Goal: Transaction & Acquisition: Purchase product/service

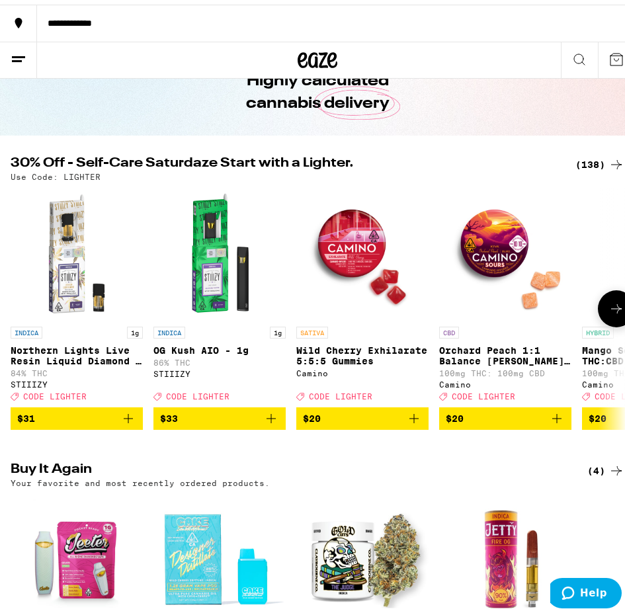
scroll to position [132, 0]
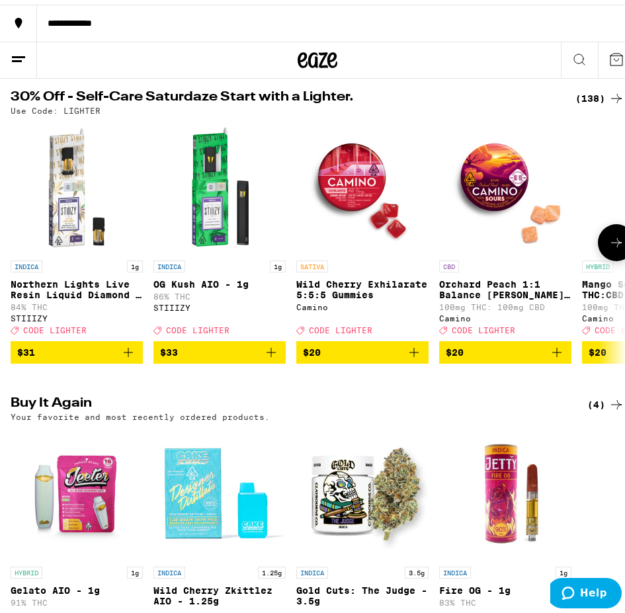
click at [612, 244] on icon at bounding box center [617, 238] width 16 height 16
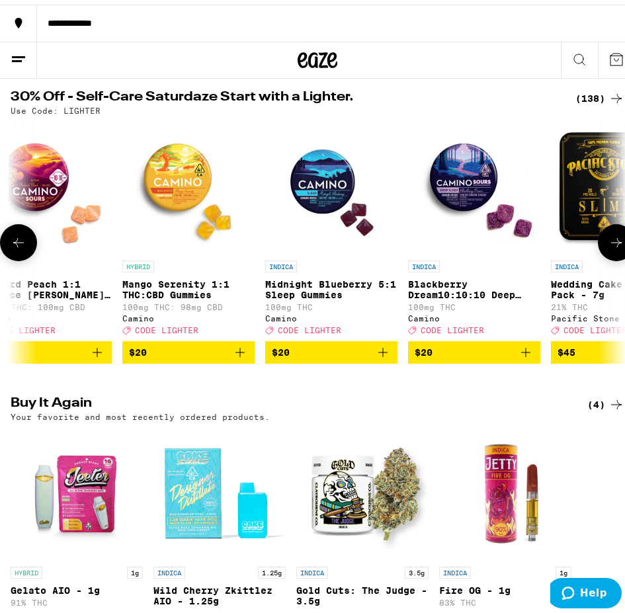
click at [612, 244] on icon at bounding box center [617, 238] width 16 height 16
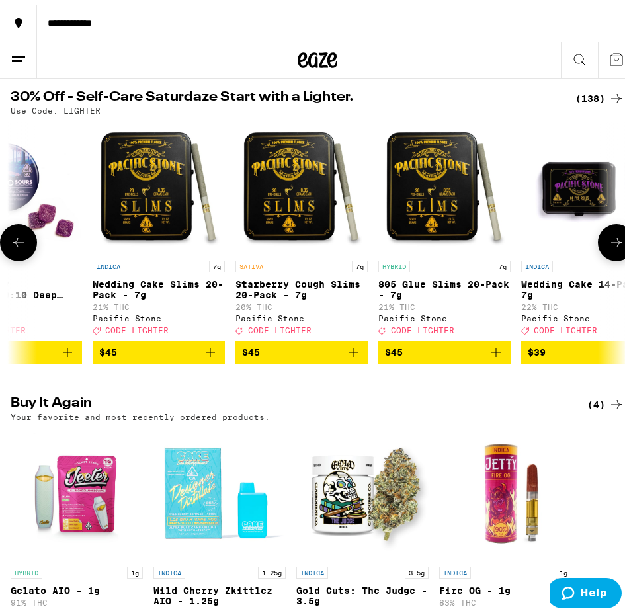
scroll to position [0, 920]
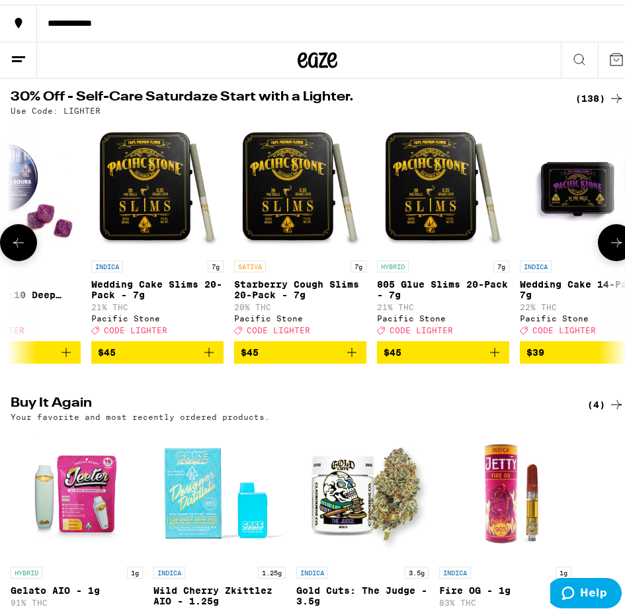
click at [612, 244] on icon at bounding box center [617, 238] width 16 height 16
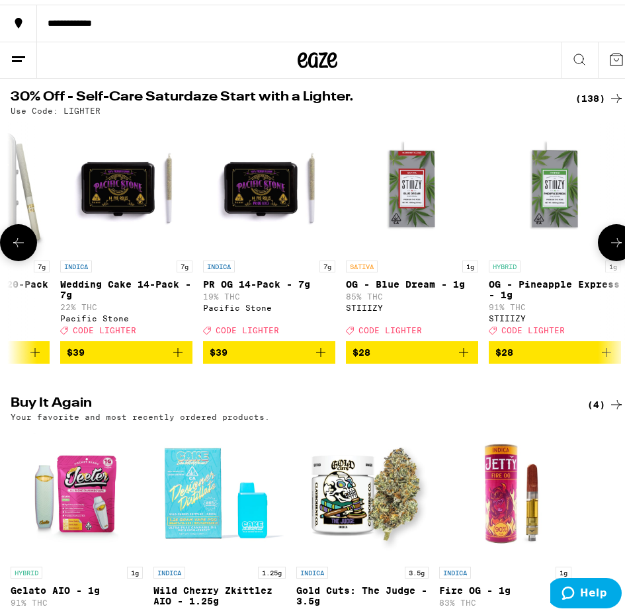
click at [612, 244] on icon at bounding box center [617, 238] width 16 height 16
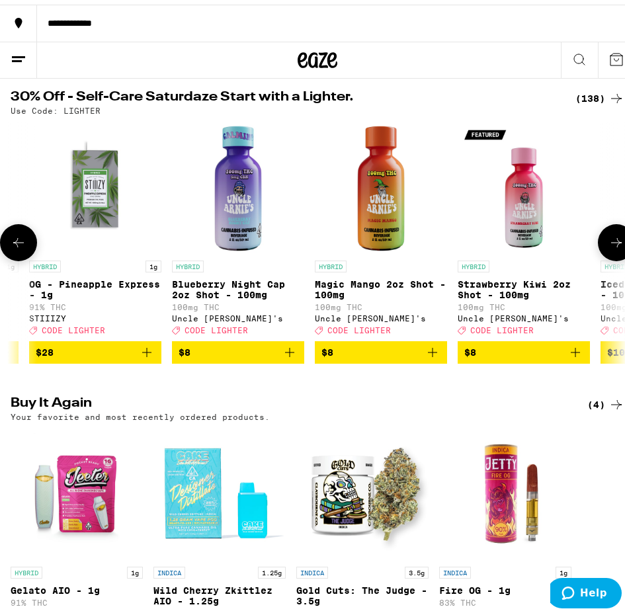
click at [611, 244] on icon at bounding box center [617, 238] width 16 height 16
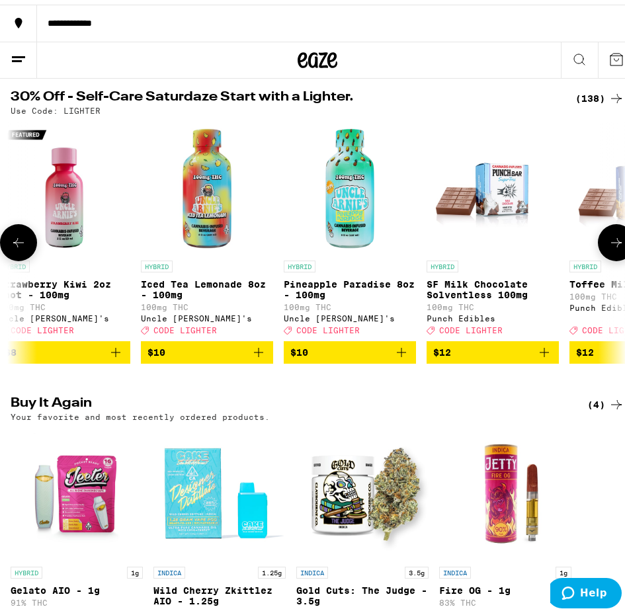
click at [611, 244] on icon at bounding box center [617, 238] width 16 height 16
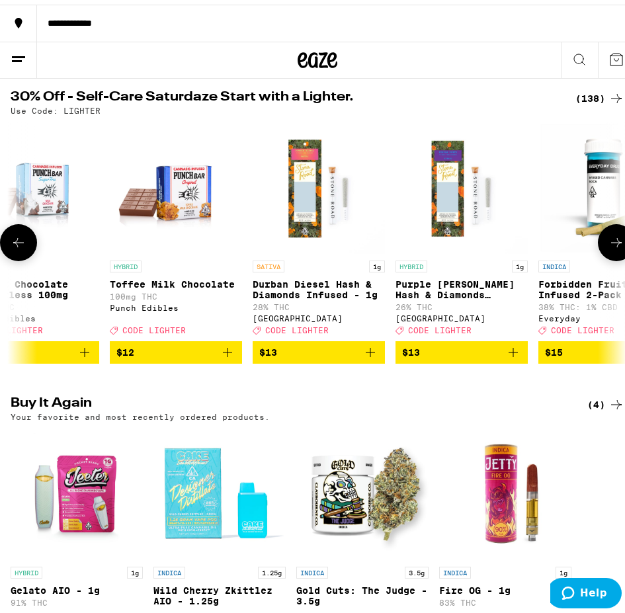
click at [611, 244] on icon at bounding box center [617, 238] width 16 height 16
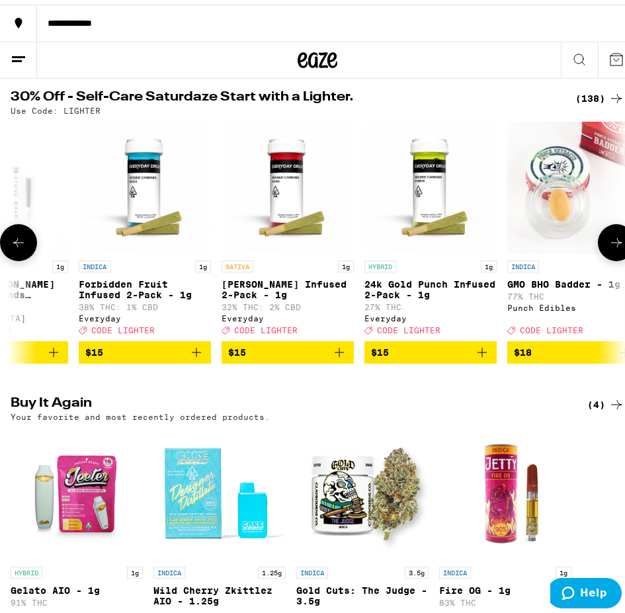
click at [611, 244] on icon at bounding box center [617, 238] width 16 height 16
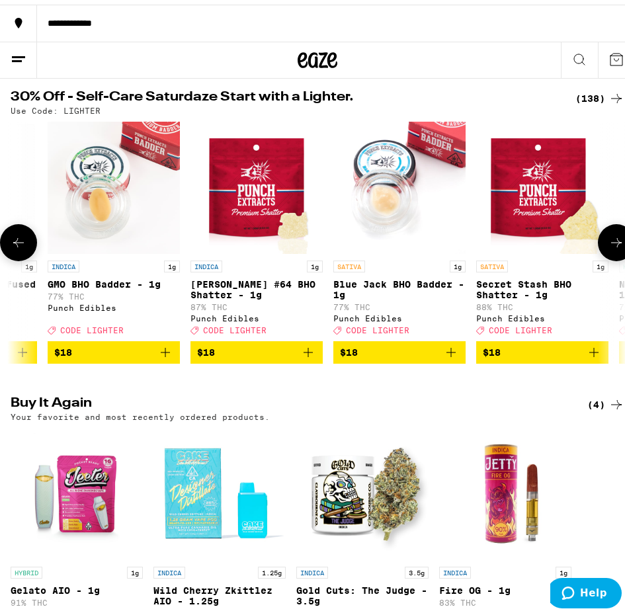
click at [611, 244] on icon at bounding box center [617, 238] width 16 height 16
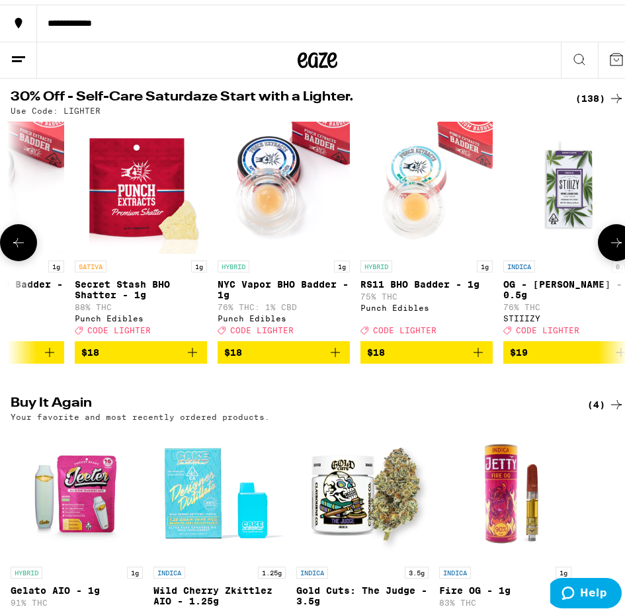
scroll to position [0, 4139]
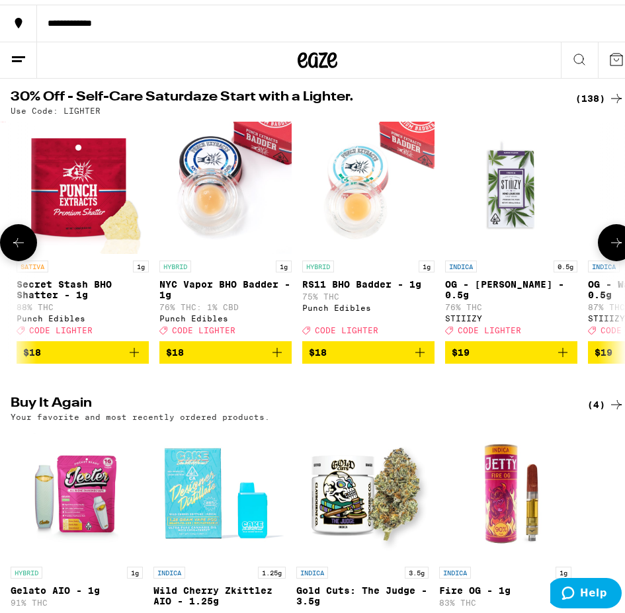
click at [615, 239] on button at bounding box center [616, 238] width 37 height 37
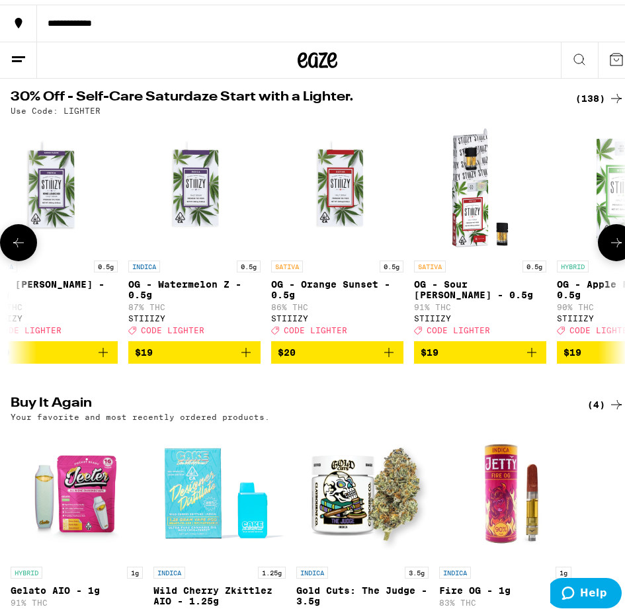
click at [614, 239] on icon at bounding box center [617, 238] width 16 height 16
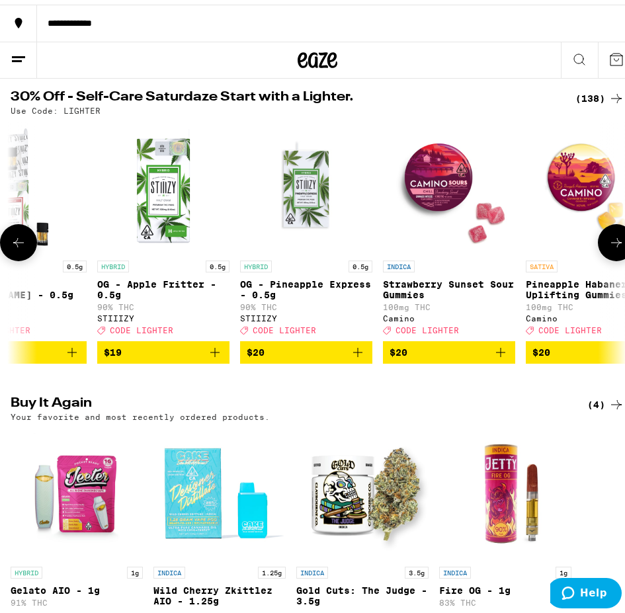
click at [614, 239] on icon at bounding box center [617, 238] width 16 height 16
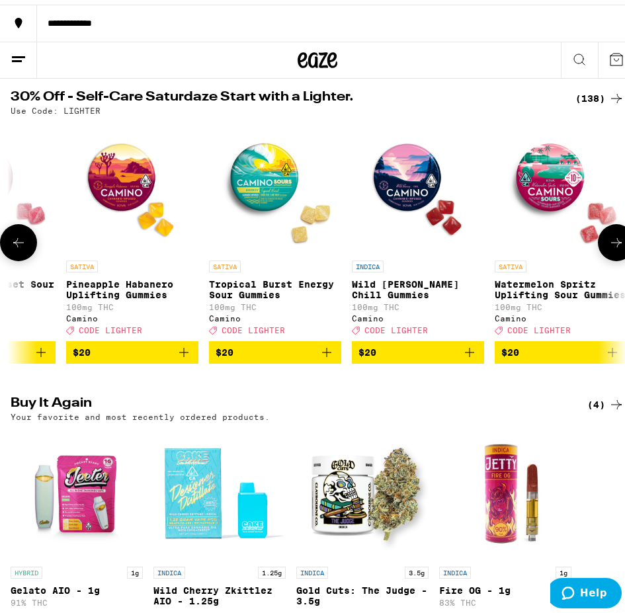
click at [614, 239] on icon at bounding box center [617, 238] width 16 height 16
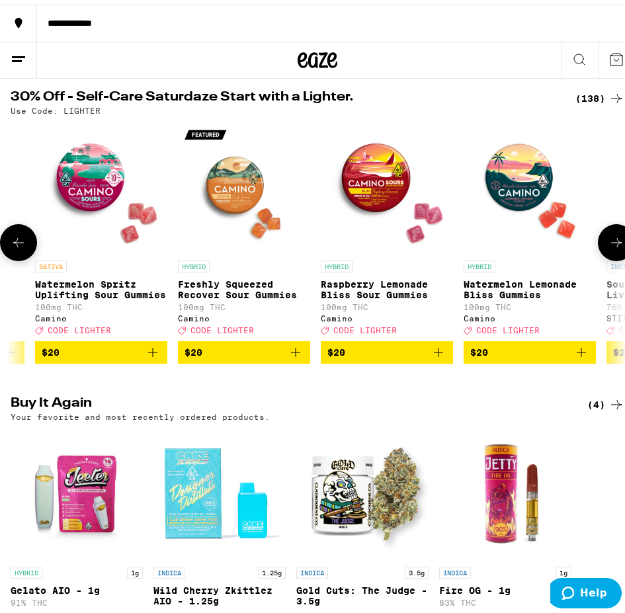
click at [614, 239] on icon at bounding box center [617, 238] width 16 height 16
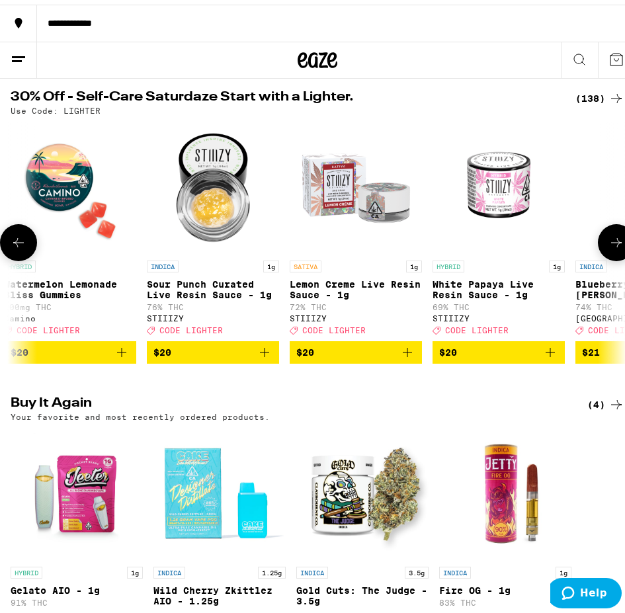
click at [614, 239] on icon at bounding box center [617, 238] width 16 height 16
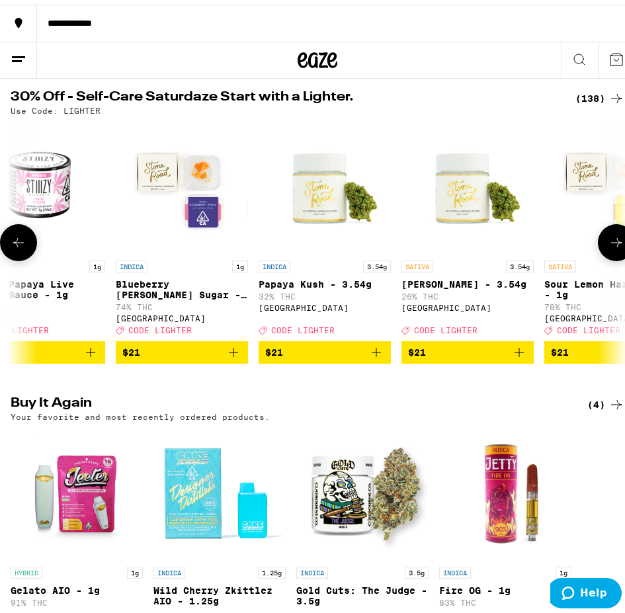
click at [613, 239] on icon at bounding box center [617, 238] width 16 height 16
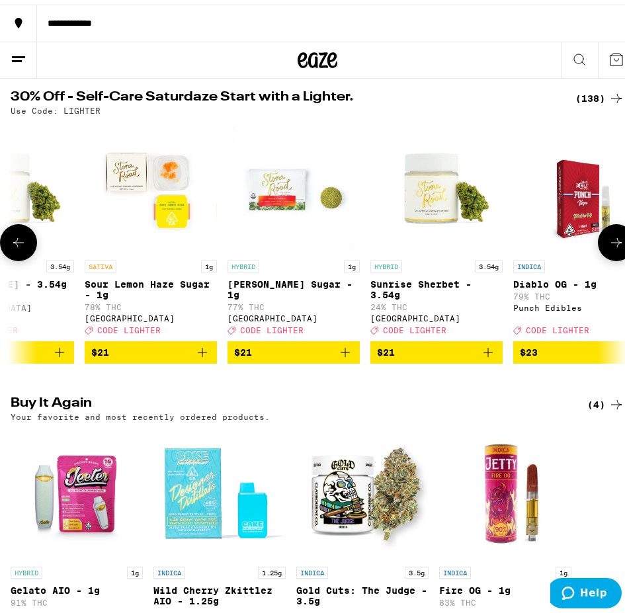
click at [613, 239] on icon at bounding box center [617, 238] width 16 height 16
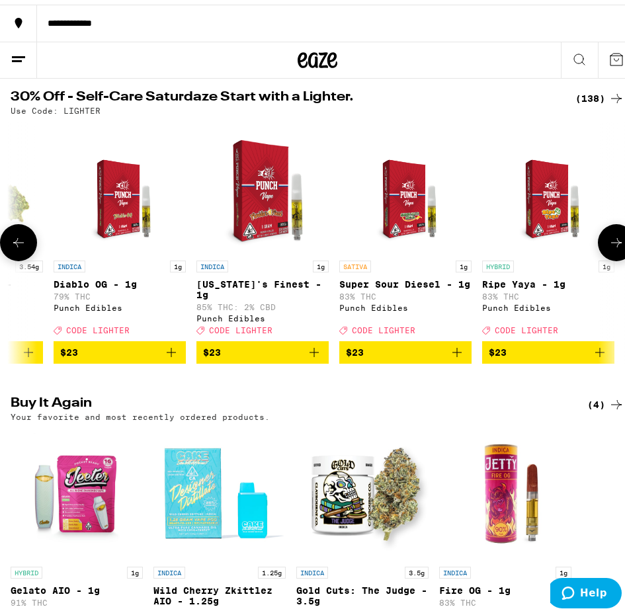
click at [613, 239] on icon at bounding box center [617, 238] width 16 height 16
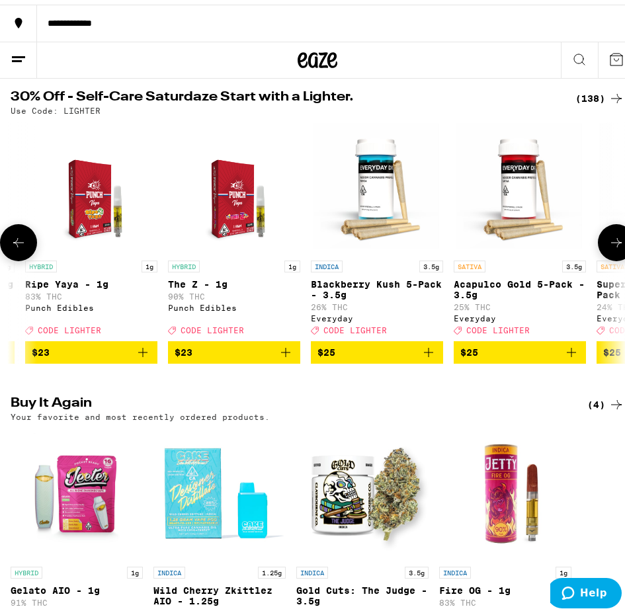
scroll to position [0, 8278]
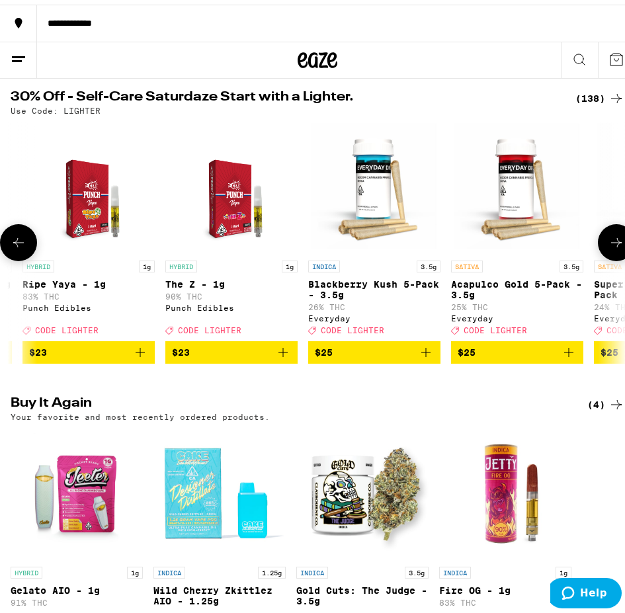
click at [613, 239] on icon at bounding box center [617, 238] width 16 height 16
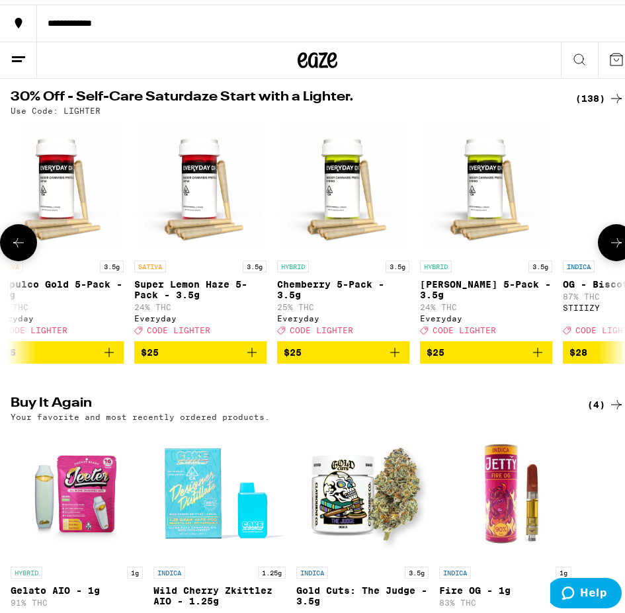
click at [613, 239] on icon at bounding box center [617, 238] width 16 height 16
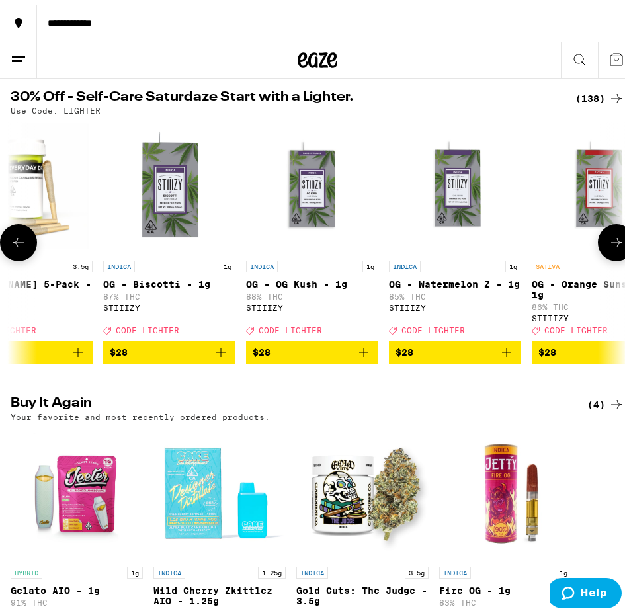
click at [612, 240] on icon at bounding box center [617, 238] width 16 height 16
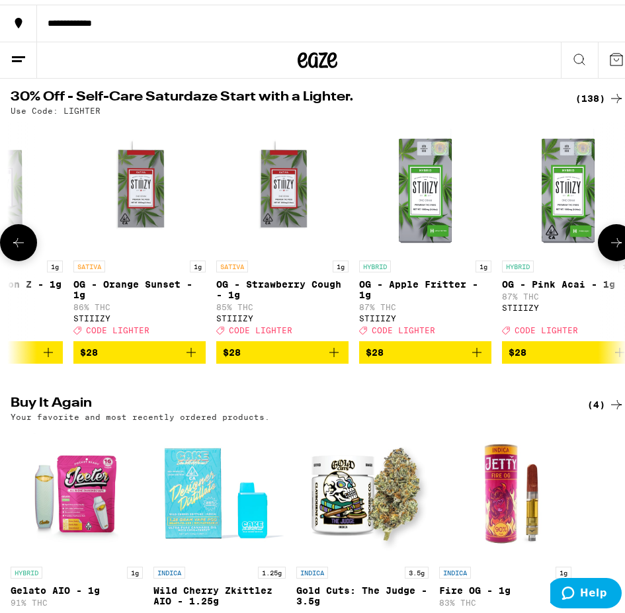
click at [610, 242] on icon at bounding box center [617, 238] width 16 height 16
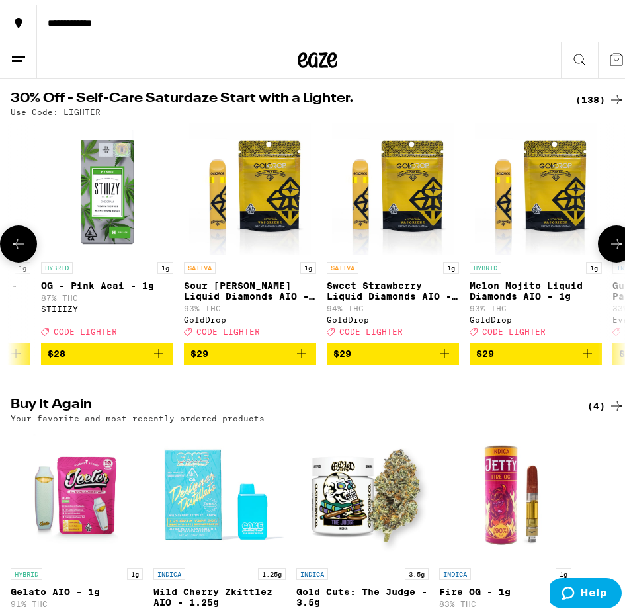
scroll to position [132, 0]
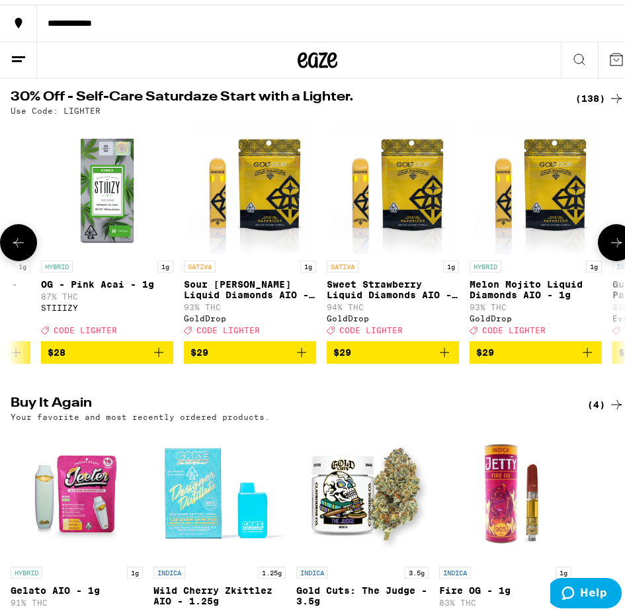
click at [609, 242] on icon at bounding box center [617, 238] width 16 height 16
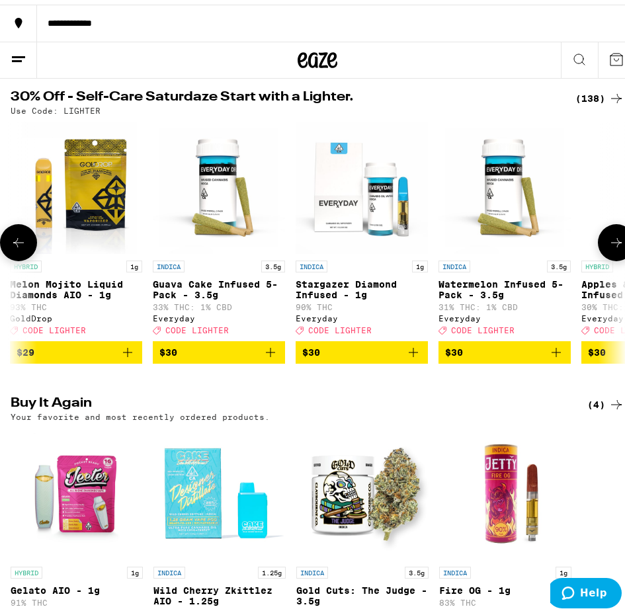
click at [609, 242] on icon at bounding box center [617, 238] width 16 height 16
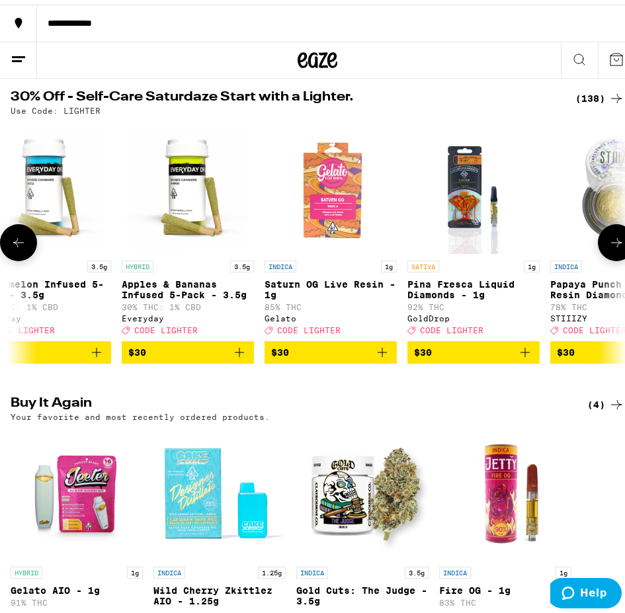
click at [609, 242] on icon at bounding box center [617, 238] width 16 height 16
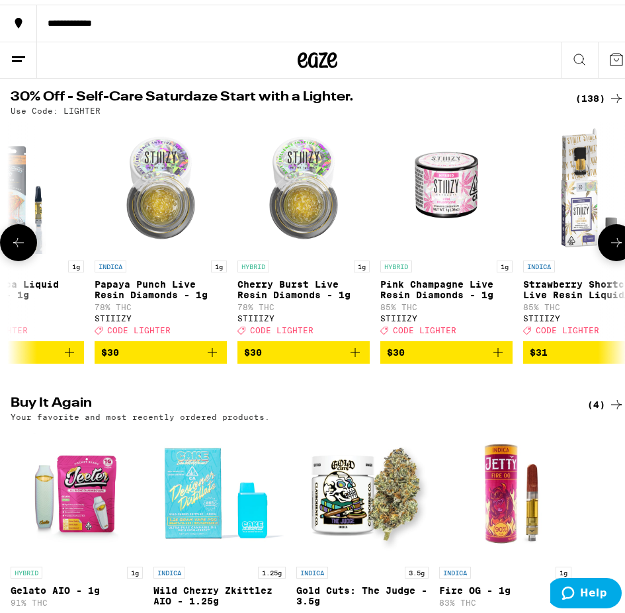
scroll to position [0, 11497]
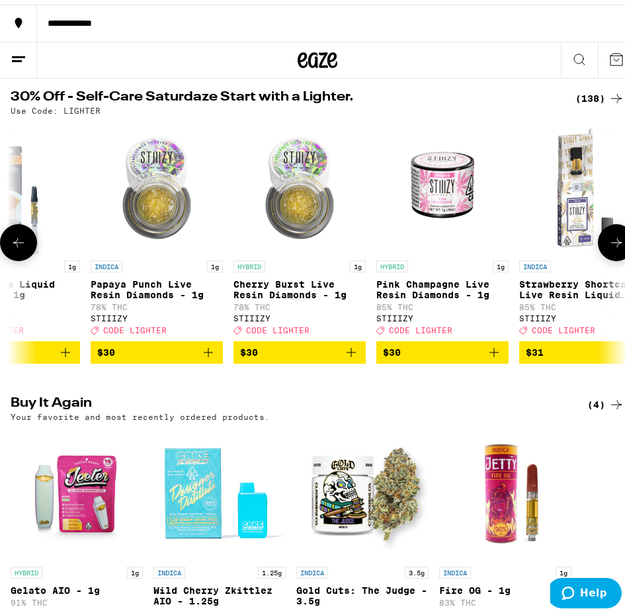
click at [609, 242] on icon at bounding box center [617, 238] width 16 height 16
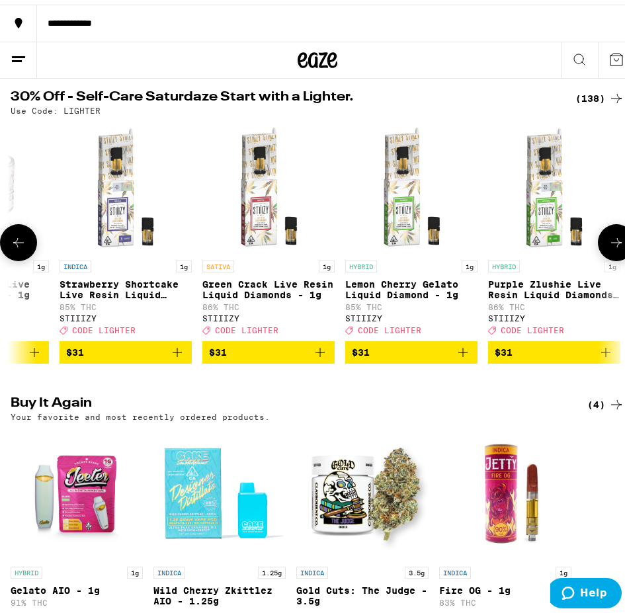
click at [609, 242] on icon at bounding box center [617, 238] width 16 height 16
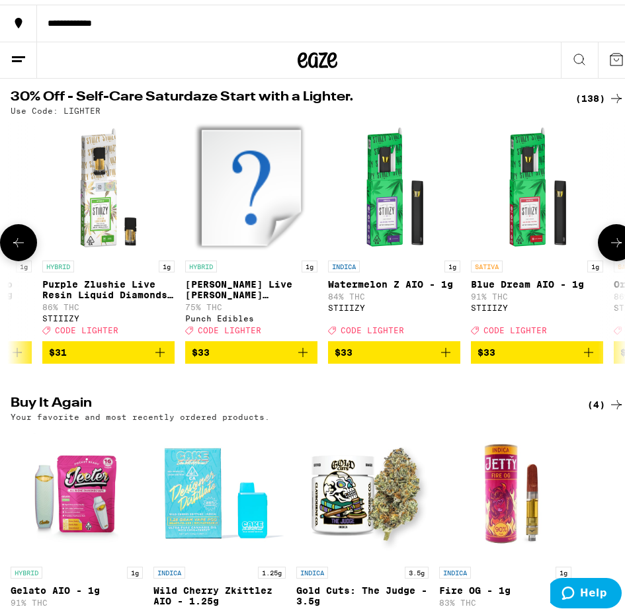
scroll to position [0, 12417]
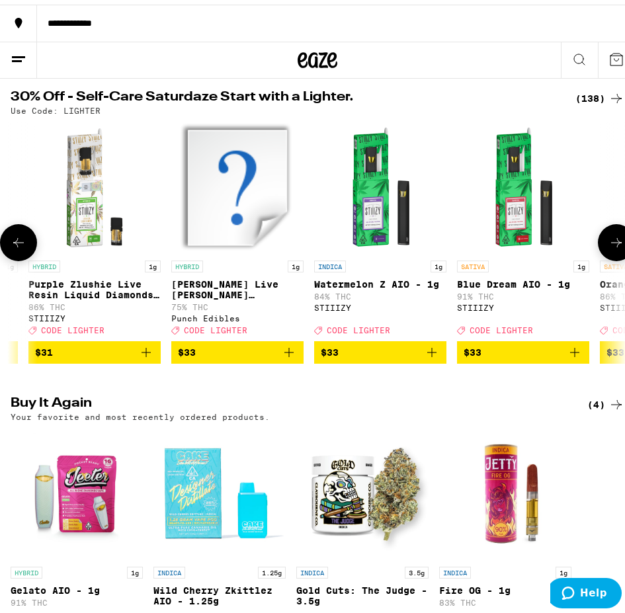
click at [609, 242] on icon at bounding box center [617, 238] width 16 height 16
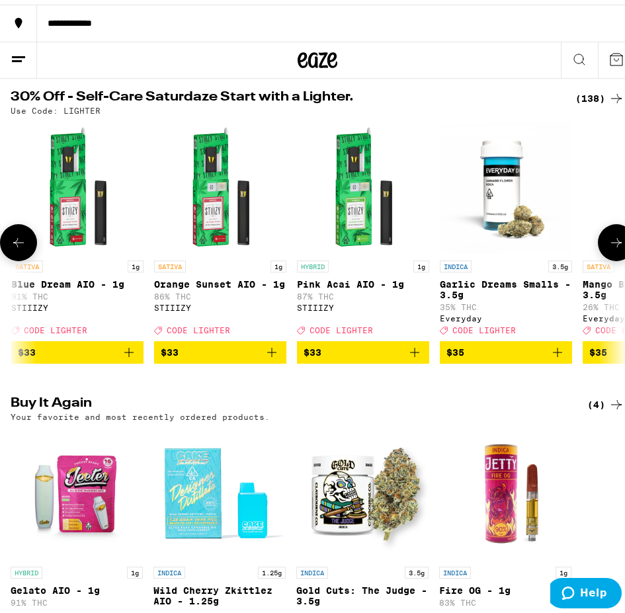
scroll to position [0, 12876]
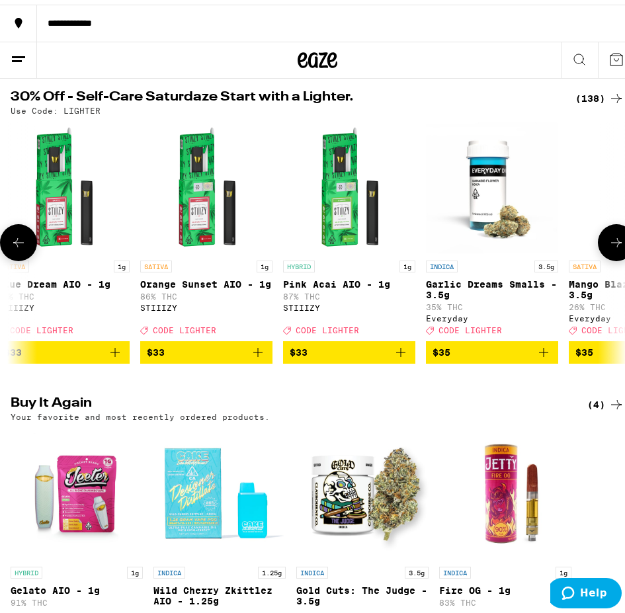
click at [612, 241] on icon at bounding box center [617, 238] width 16 height 16
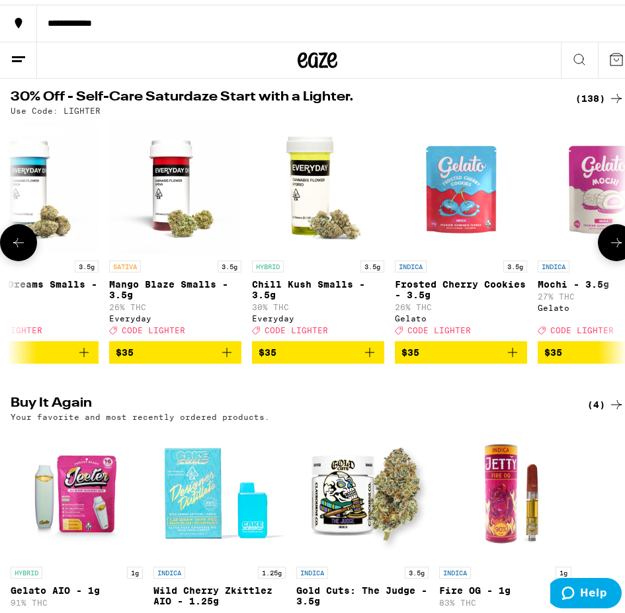
click at [612, 241] on icon at bounding box center [617, 238] width 16 height 16
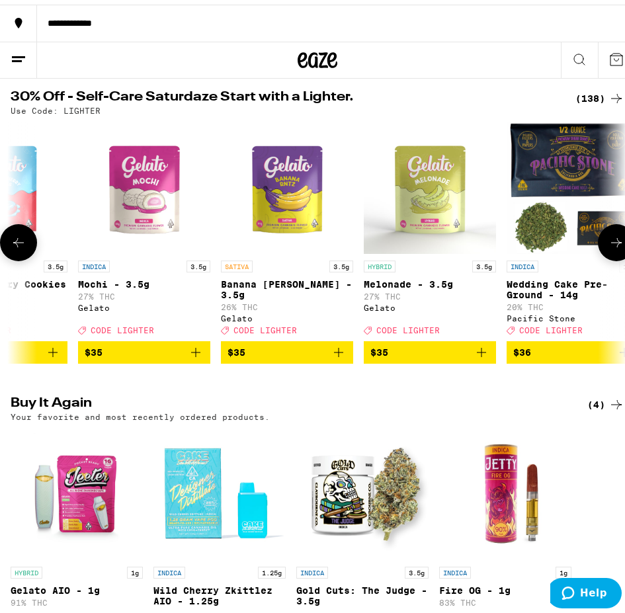
click at [612, 241] on icon at bounding box center [617, 238] width 16 height 16
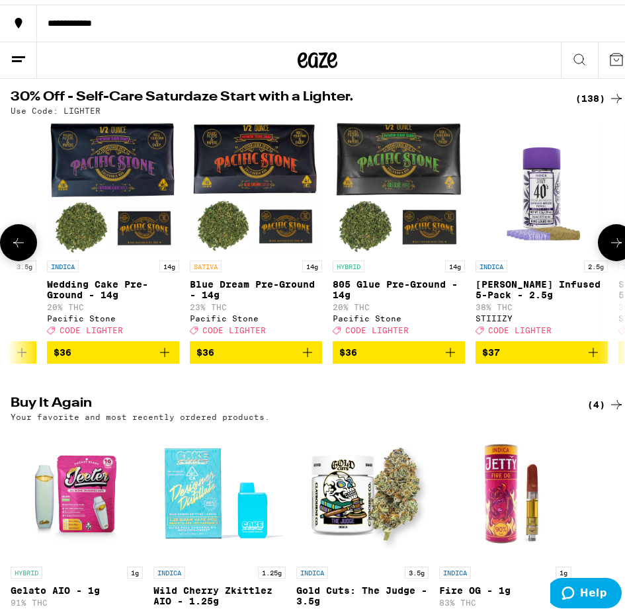
click at [612, 241] on icon at bounding box center [617, 238] width 16 height 16
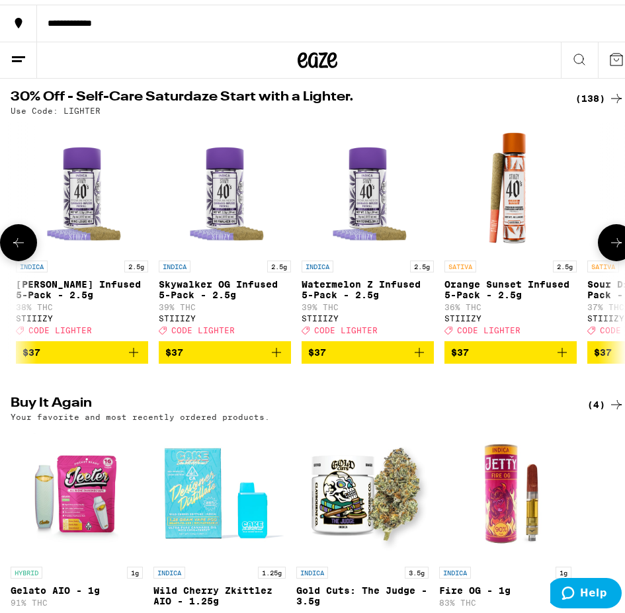
click at [612, 241] on icon at bounding box center [617, 238] width 16 height 16
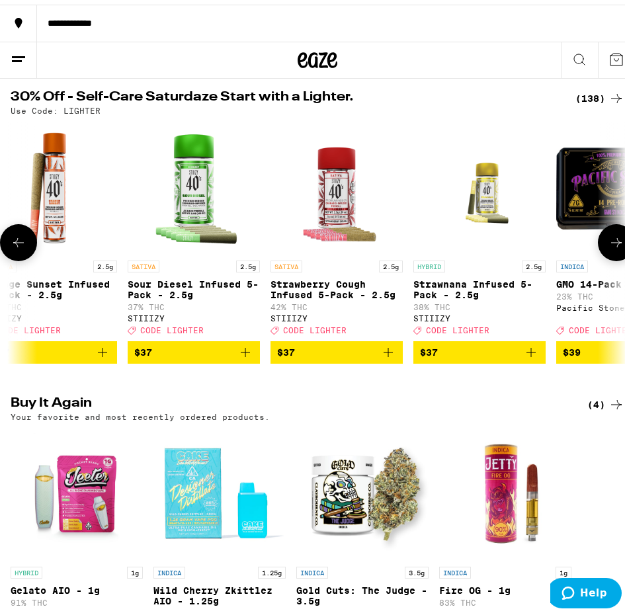
click at [612, 241] on icon at bounding box center [617, 238] width 16 height 16
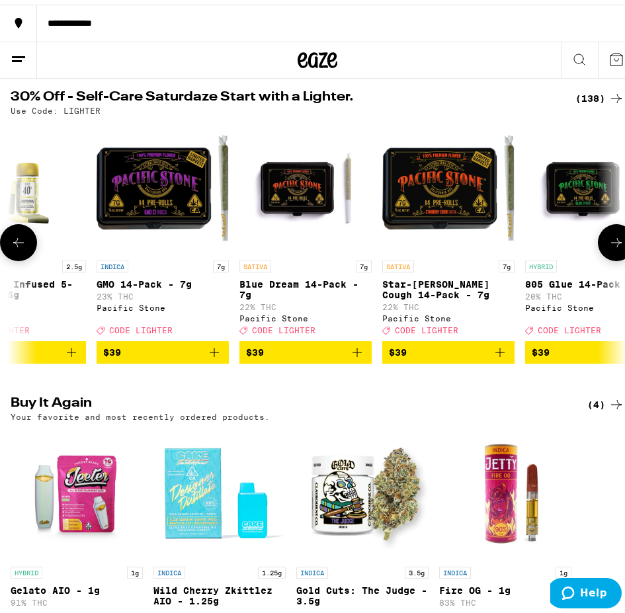
click at [612, 241] on icon at bounding box center [617, 238] width 16 height 16
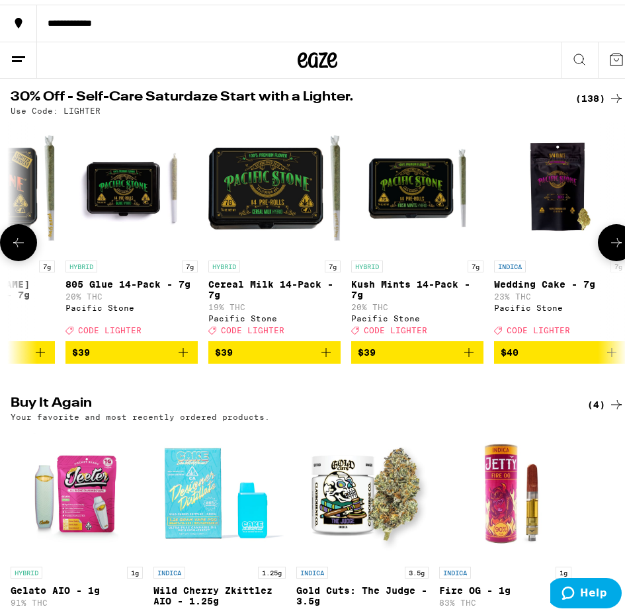
click at [612, 241] on icon at bounding box center [617, 238] width 16 height 16
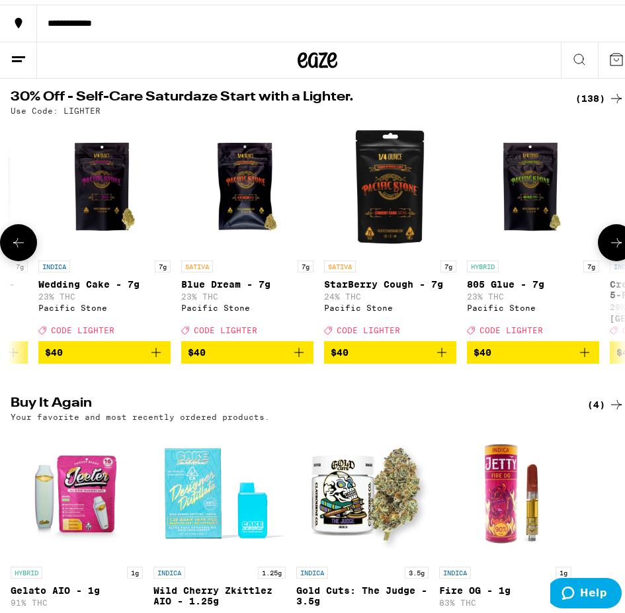
click at [612, 241] on icon at bounding box center [617, 238] width 16 height 16
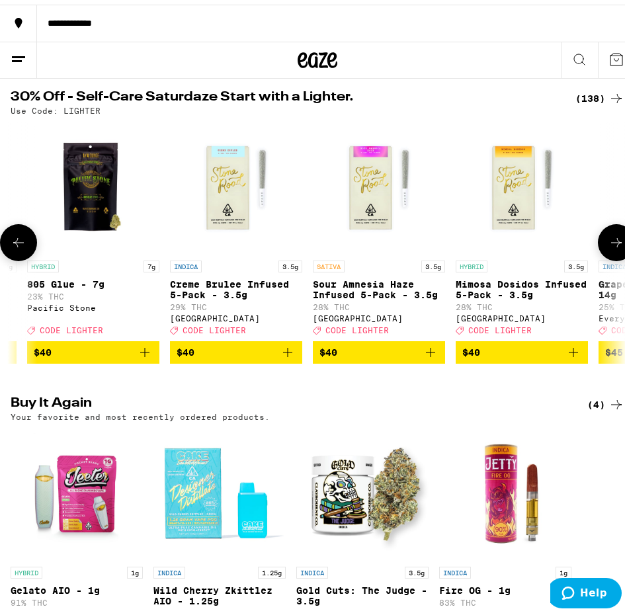
click at [612, 241] on icon at bounding box center [617, 238] width 16 height 16
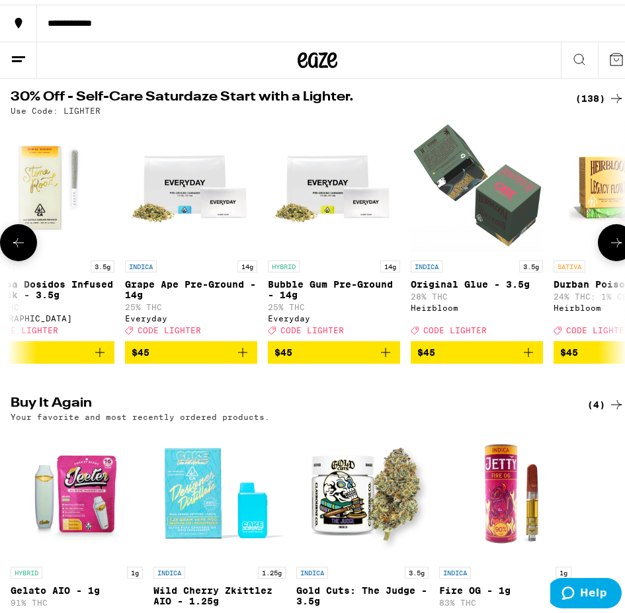
click at [612, 241] on icon at bounding box center [617, 238] width 16 height 16
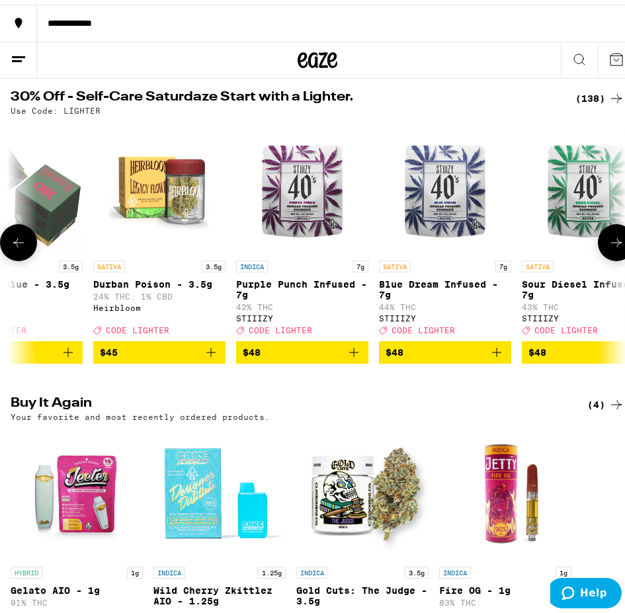
click at [612, 241] on icon at bounding box center [617, 238] width 16 height 16
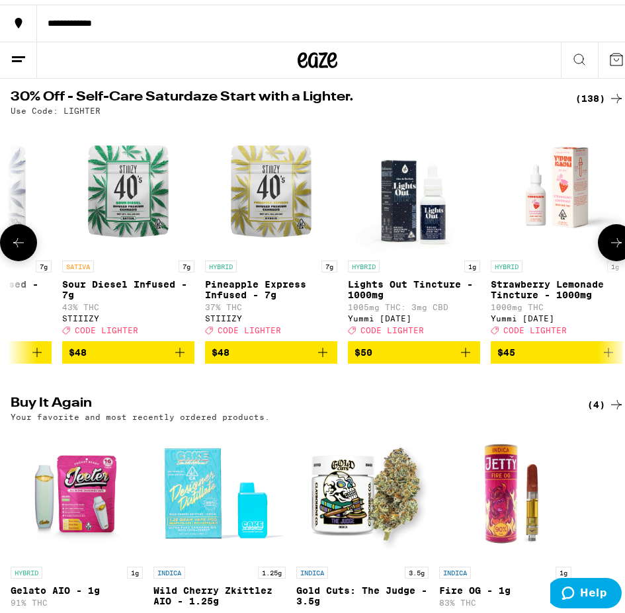
click at [612, 241] on icon at bounding box center [617, 238] width 16 height 16
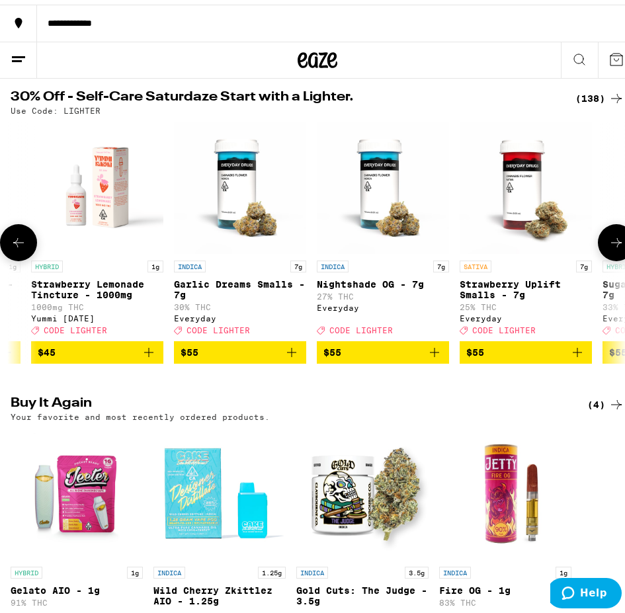
click at [612, 241] on icon at bounding box center [617, 238] width 16 height 16
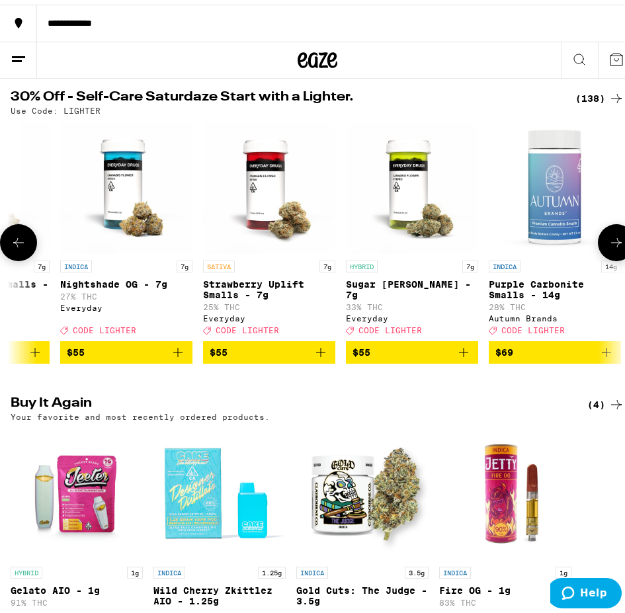
scroll to position [0, 19119]
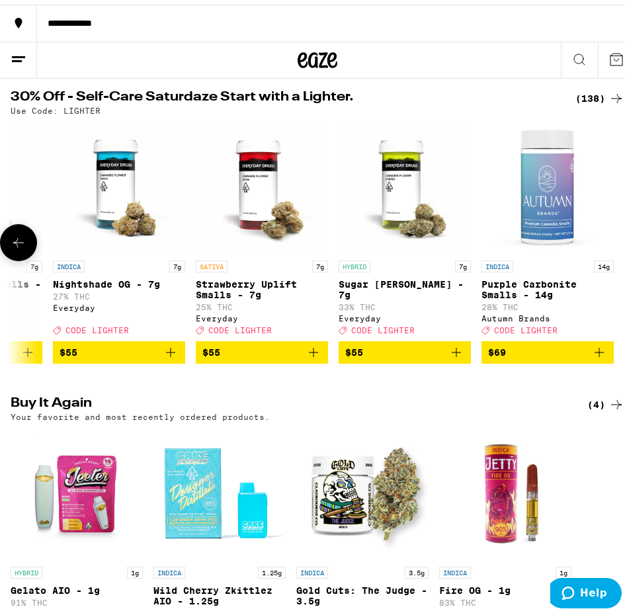
click at [612, 241] on div at bounding box center [616, 238] width 37 height 37
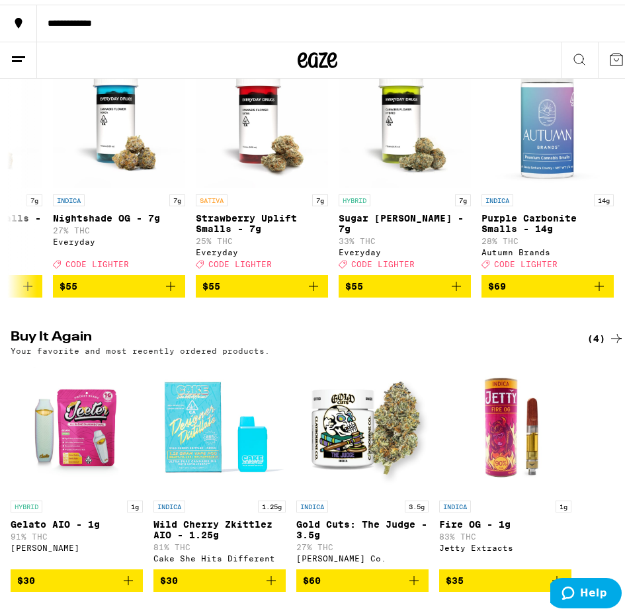
scroll to position [265, 0]
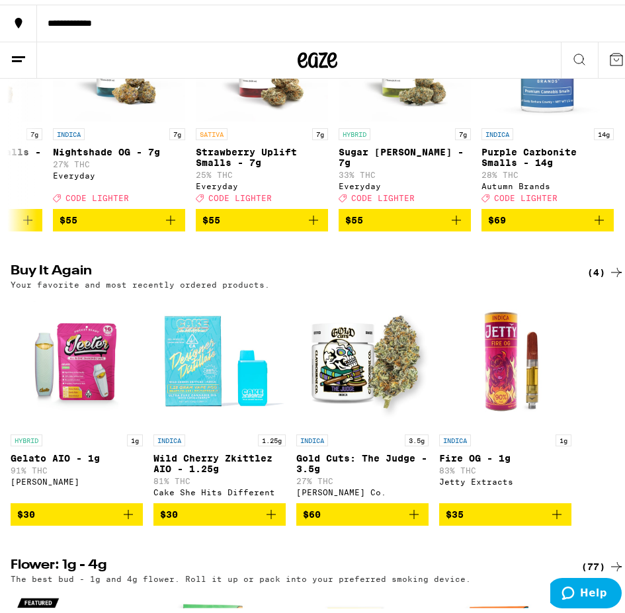
click at [128, 518] on icon "Add to bag" at bounding box center [128, 510] width 16 height 16
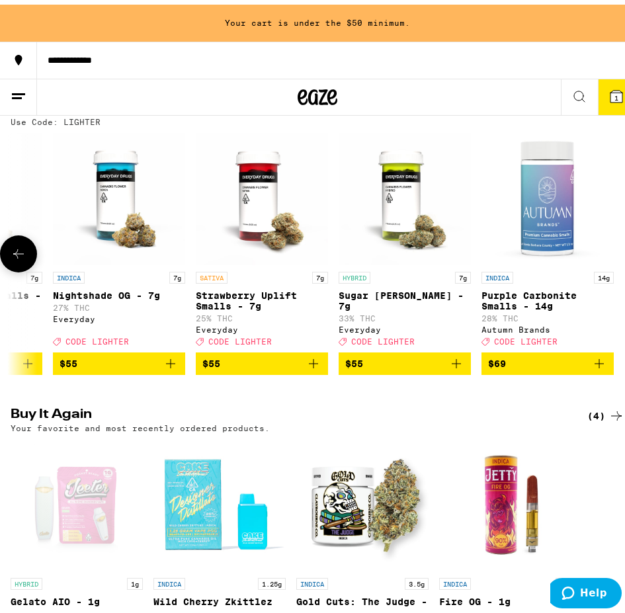
scroll to position [103, 0]
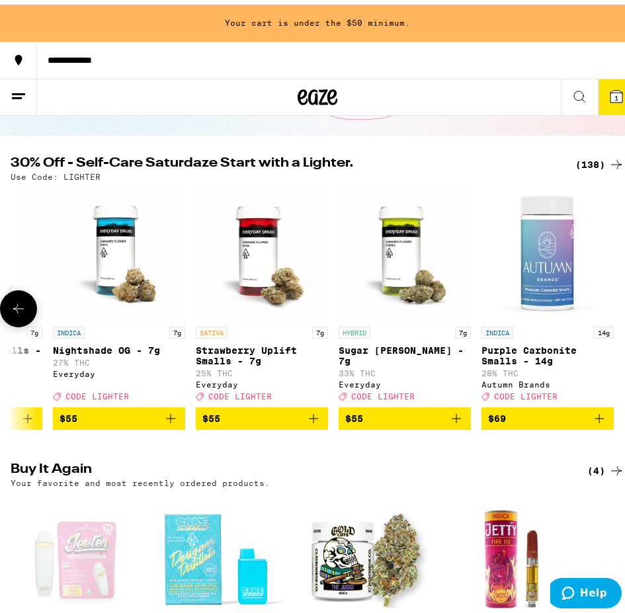
click at [9, 306] on button at bounding box center [18, 304] width 37 height 37
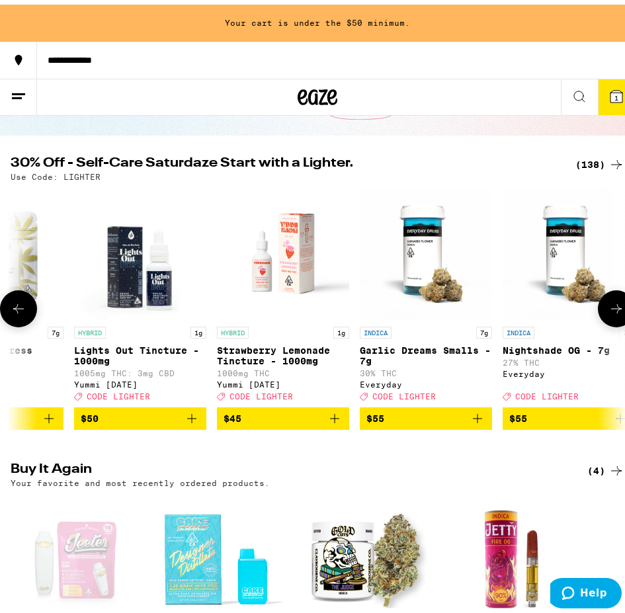
click at [9, 306] on button at bounding box center [18, 304] width 37 height 37
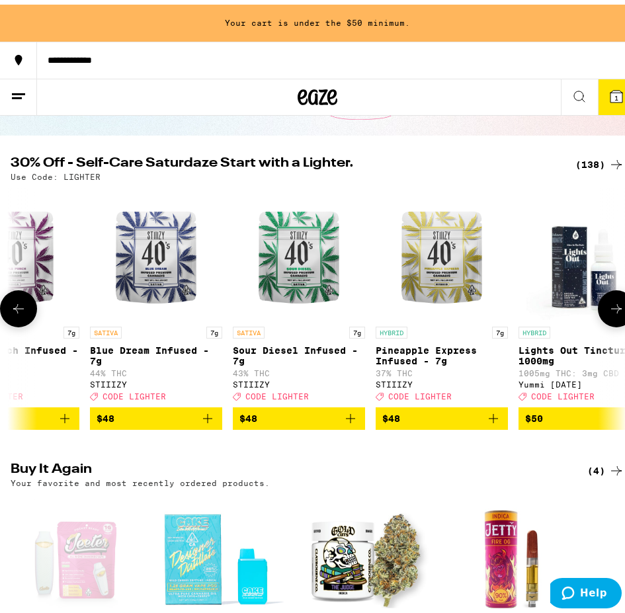
click at [9, 306] on button at bounding box center [18, 304] width 37 height 37
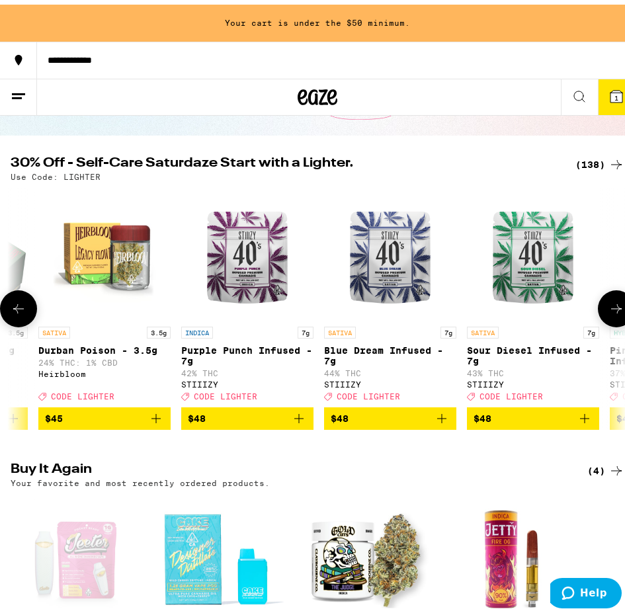
click at [9, 306] on button at bounding box center [18, 304] width 37 height 37
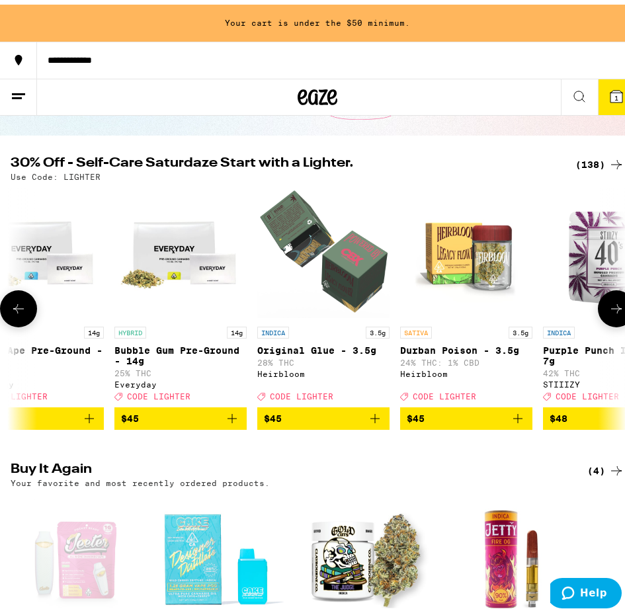
click at [9, 306] on button at bounding box center [18, 304] width 37 height 37
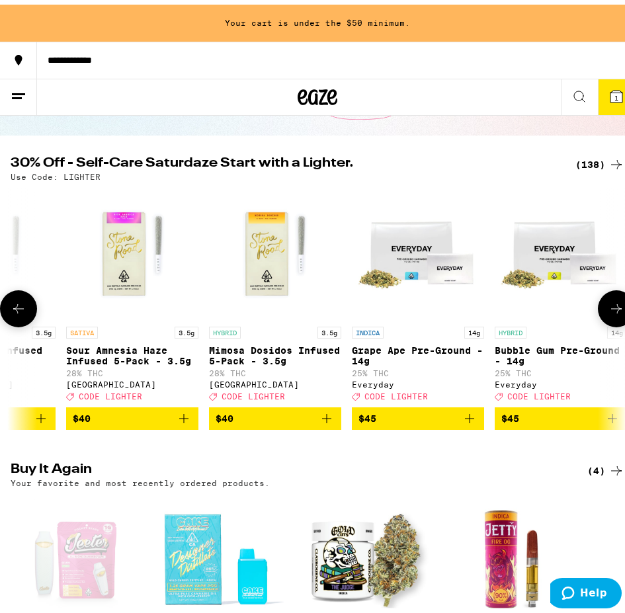
click at [9, 306] on button at bounding box center [18, 304] width 37 height 37
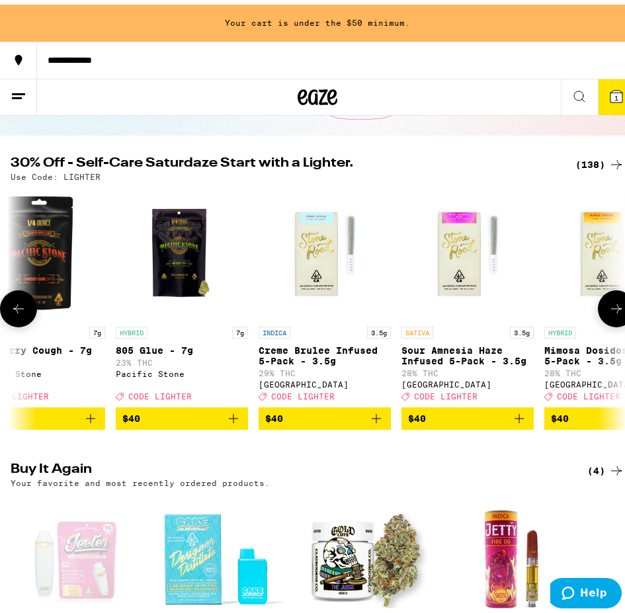
click at [9, 306] on button at bounding box center [18, 304] width 37 height 37
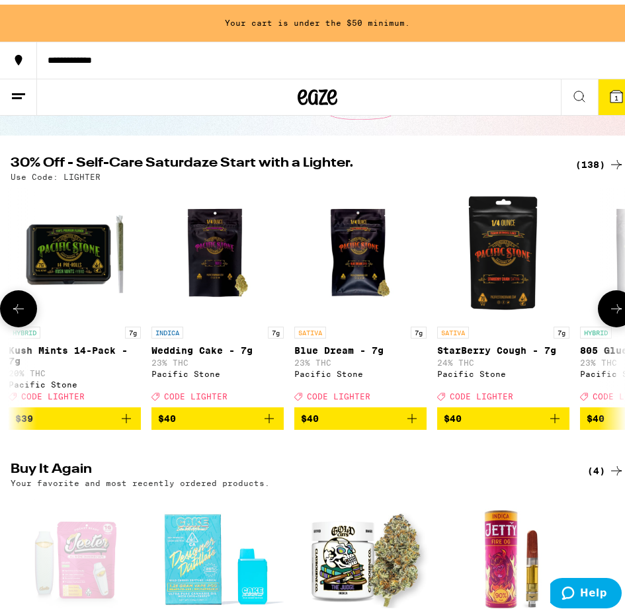
click at [9, 306] on button at bounding box center [18, 304] width 37 height 37
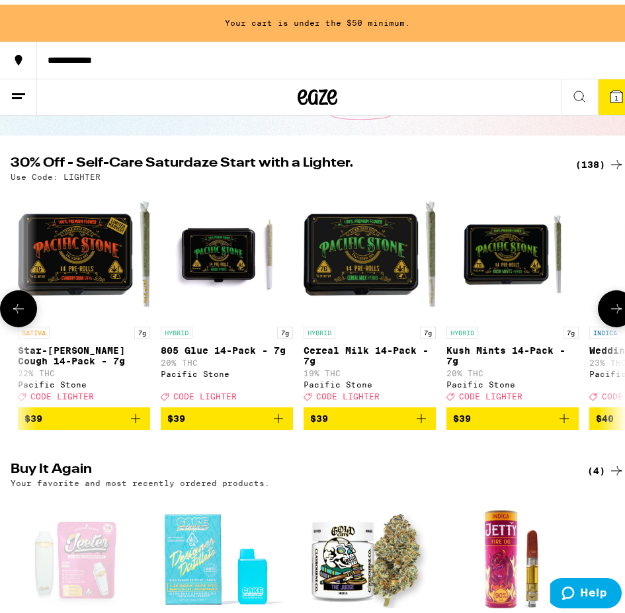
click at [9, 306] on button at bounding box center [18, 304] width 37 height 37
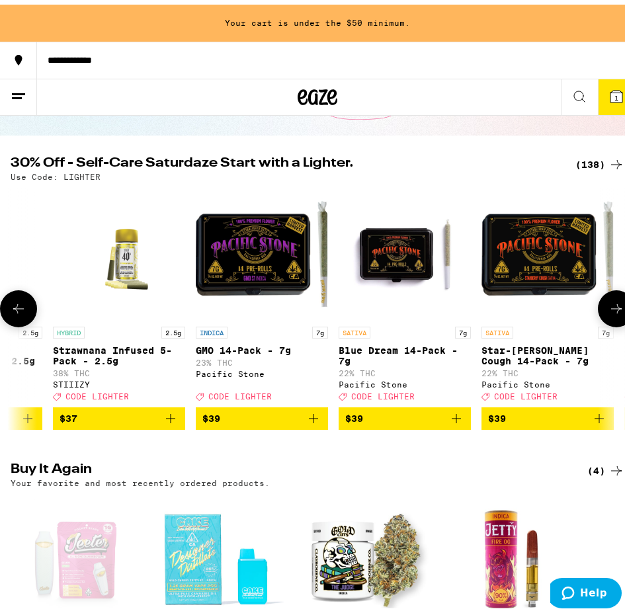
click at [9, 306] on button at bounding box center [18, 304] width 37 height 37
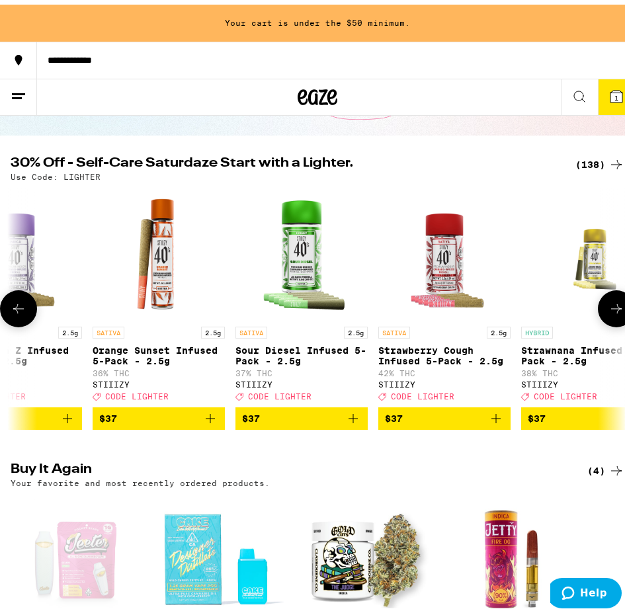
click at [9, 306] on button at bounding box center [18, 304] width 37 height 37
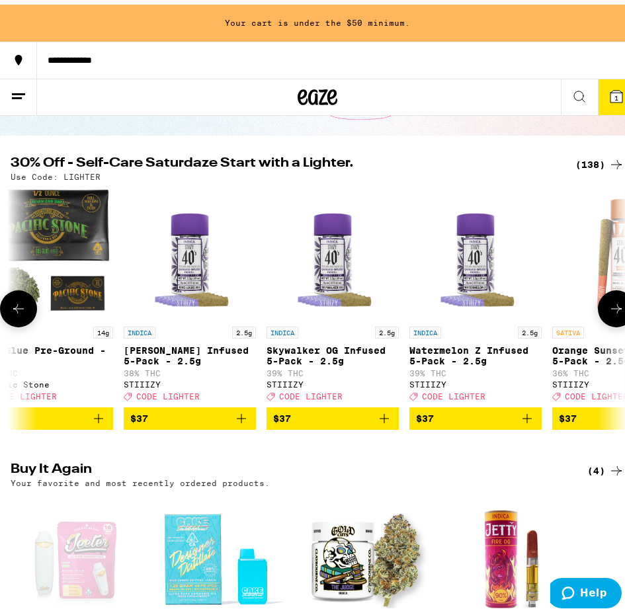
click at [9, 306] on button at bounding box center [18, 304] width 37 height 37
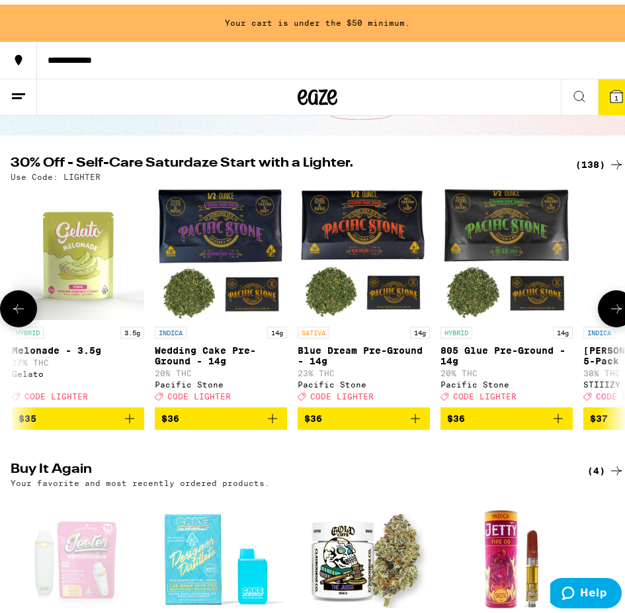
click at [9, 306] on button at bounding box center [18, 304] width 37 height 37
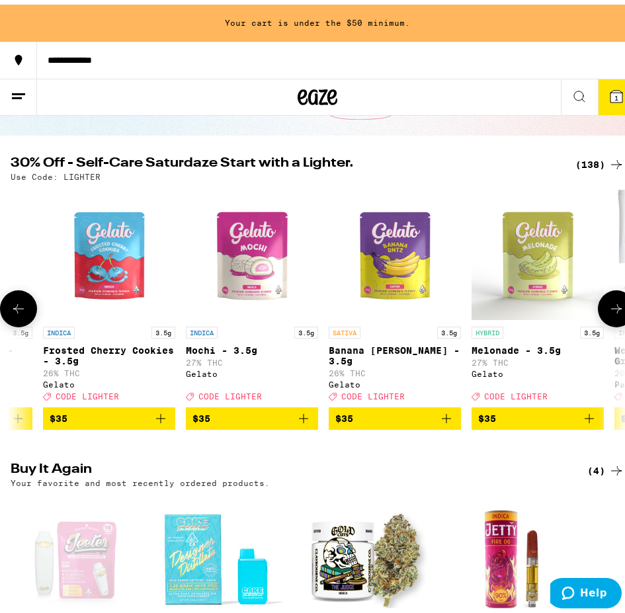
click at [9, 306] on button at bounding box center [18, 304] width 37 height 37
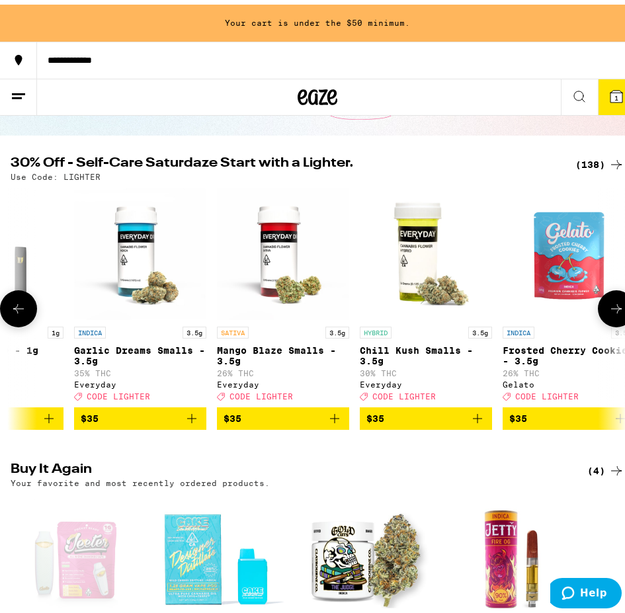
click at [9, 306] on button at bounding box center [18, 304] width 37 height 37
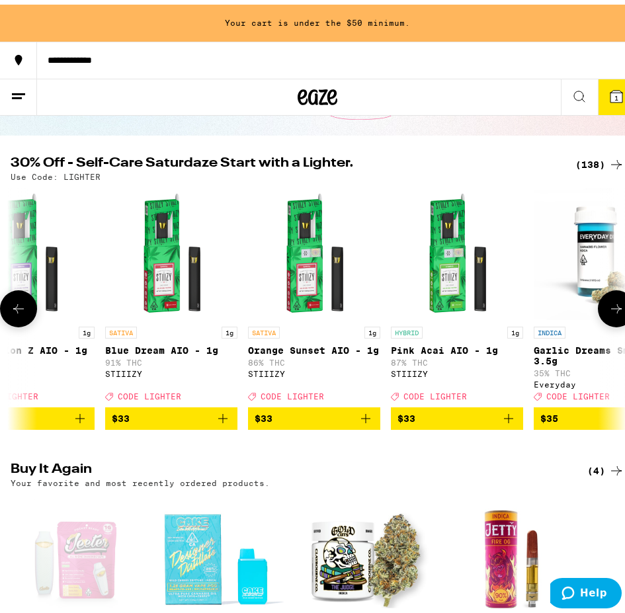
click at [9, 306] on button at bounding box center [18, 304] width 37 height 37
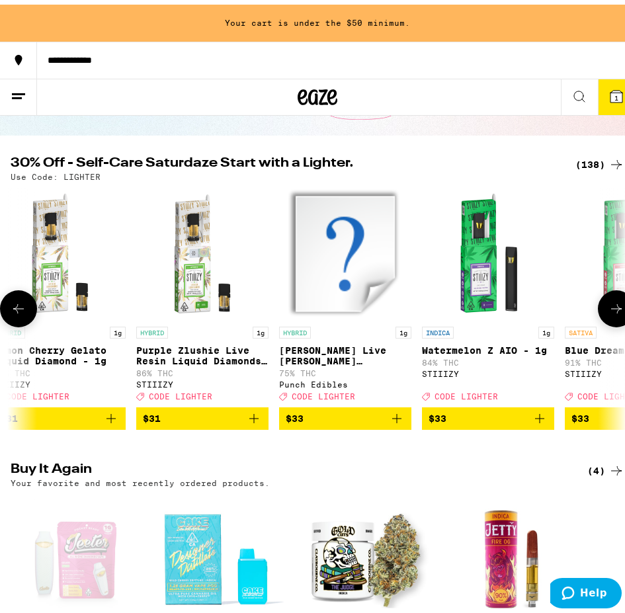
click at [9, 306] on button at bounding box center [18, 304] width 37 height 37
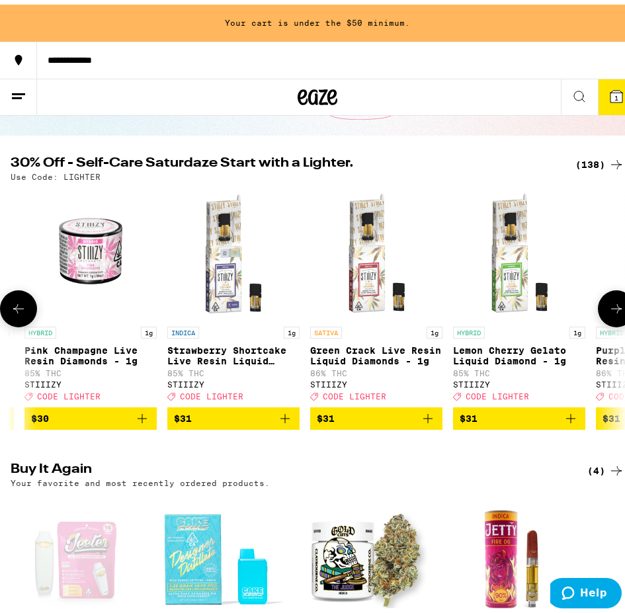
click at [9, 306] on button at bounding box center [18, 304] width 37 height 37
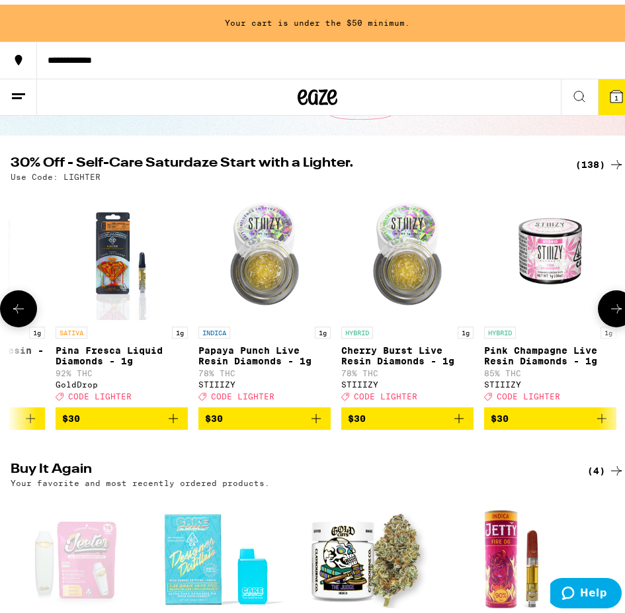
click at [9, 306] on button at bounding box center [18, 304] width 37 height 37
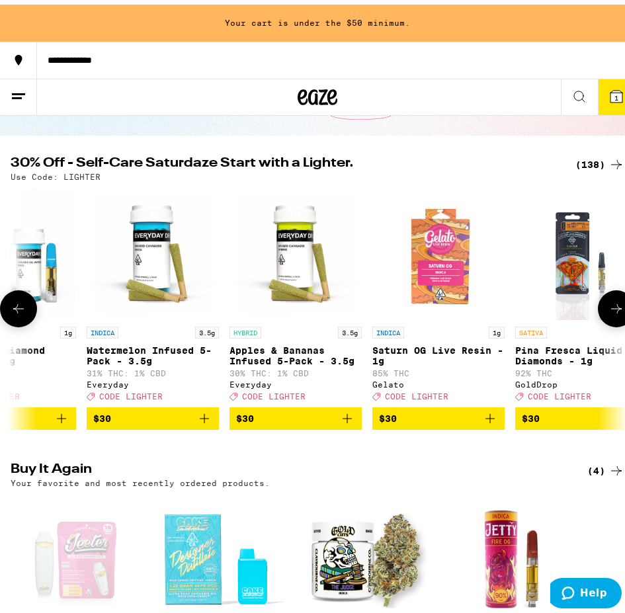
click at [9, 306] on button at bounding box center [18, 304] width 37 height 37
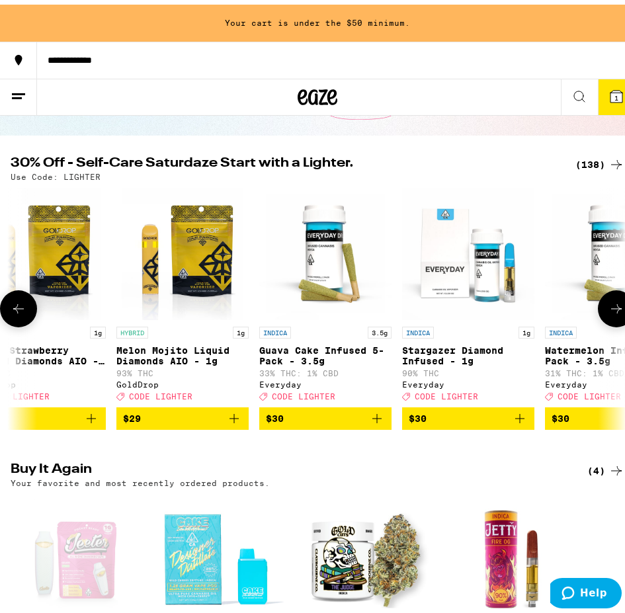
scroll to position [0, 10469]
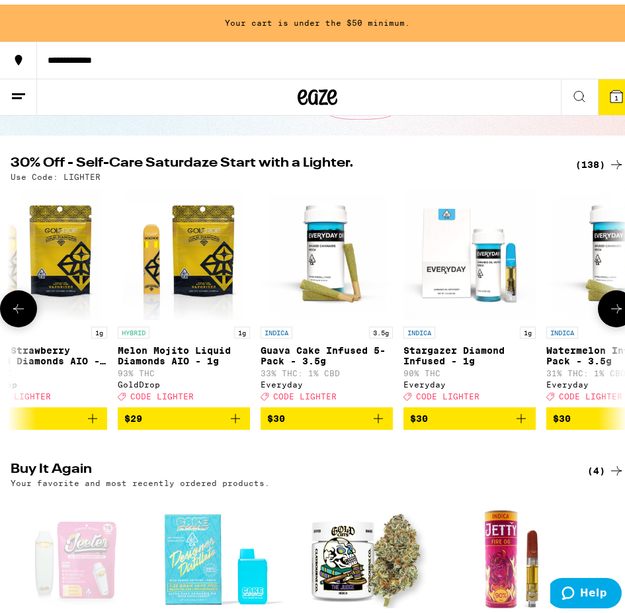
click at [9, 306] on button at bounding box center [18, 304] width 37 height 37
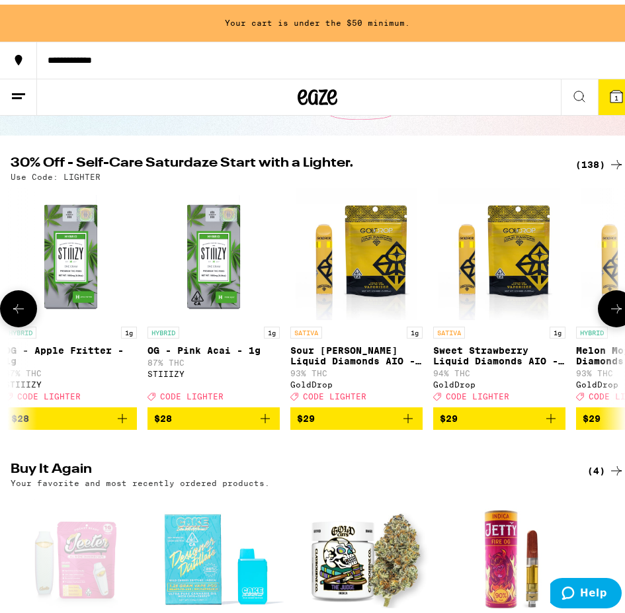
scroll to position [0, 10009]
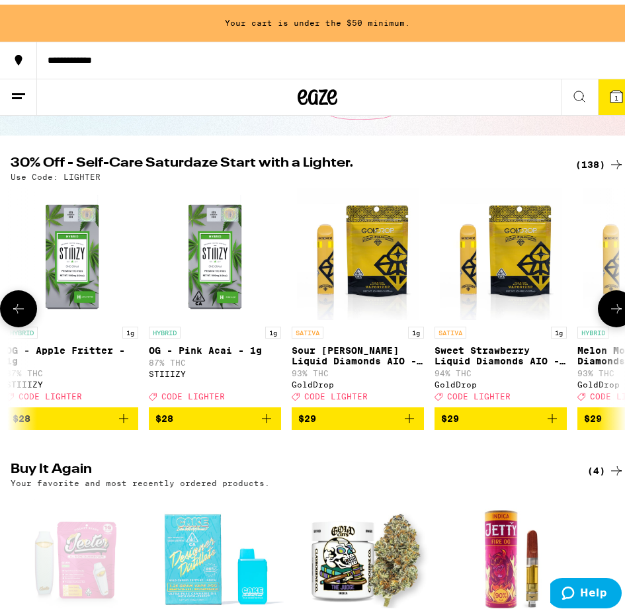
click at [549, 422] on icon "Add to bag" at bounding box center [553, 414] width 16 height 16
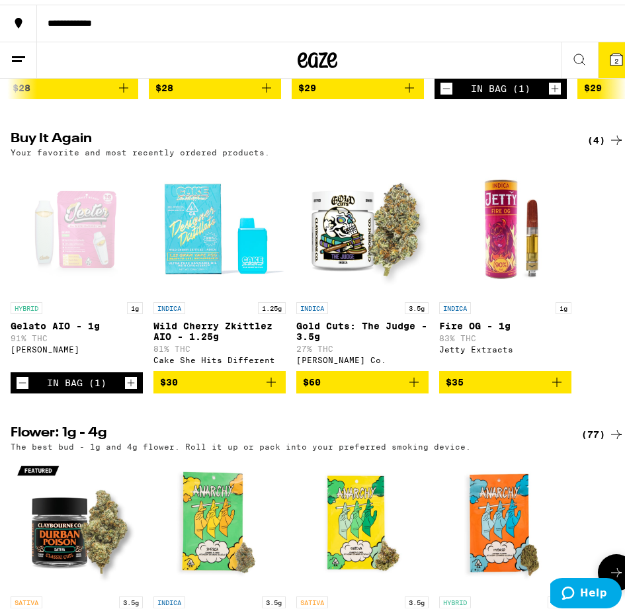
scroll to position [0, 0]
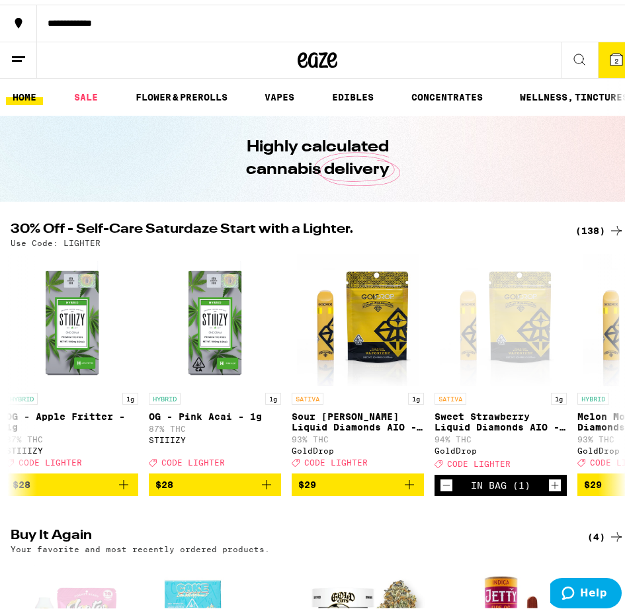
click at [615, 56] on span "2" at bounding box center [617, 56] width 4 height 8
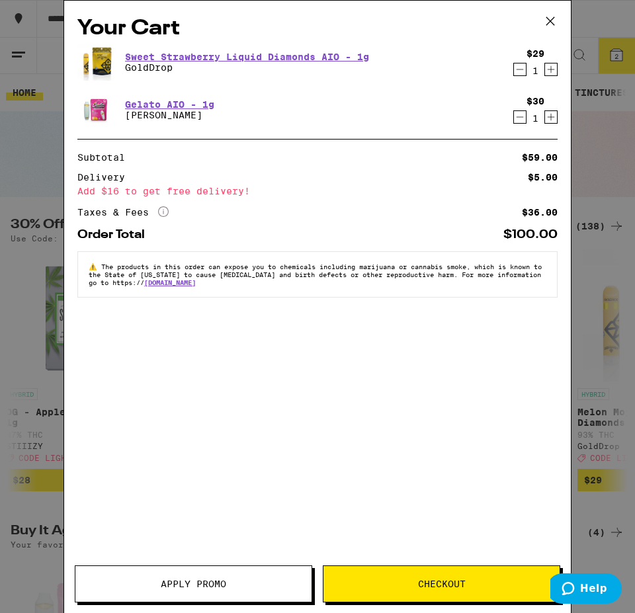
click at [195, 587] on span "Apply Promo" at bounding box center [194, 584] width 66 height 9
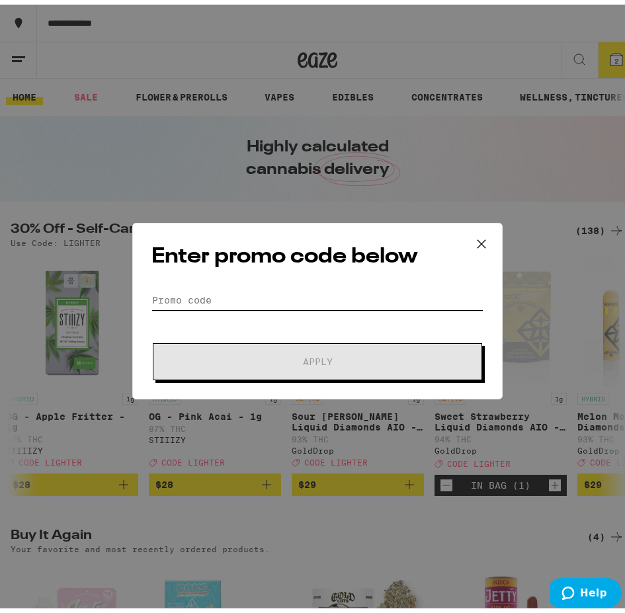
click at [183, 290] on input "Promo Code" at bounding box center [318, 296] width 332 height 20
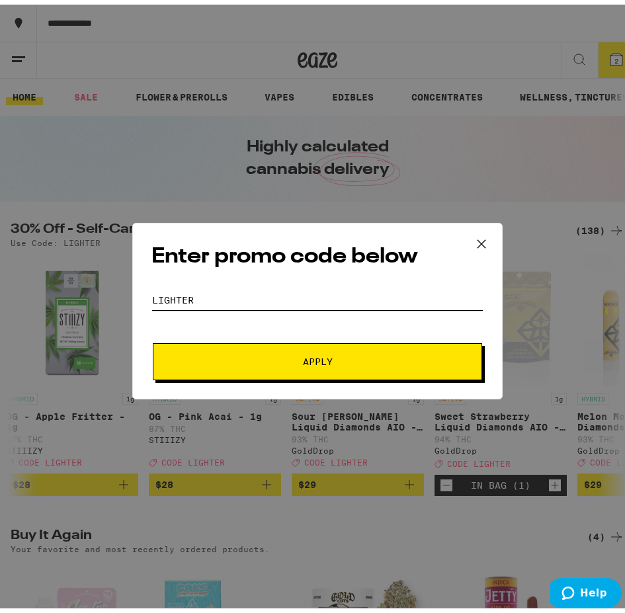
type input "lighter"
click at [245, 357] on span "Apply" at bounding box center [318, 357] width 238 height 9
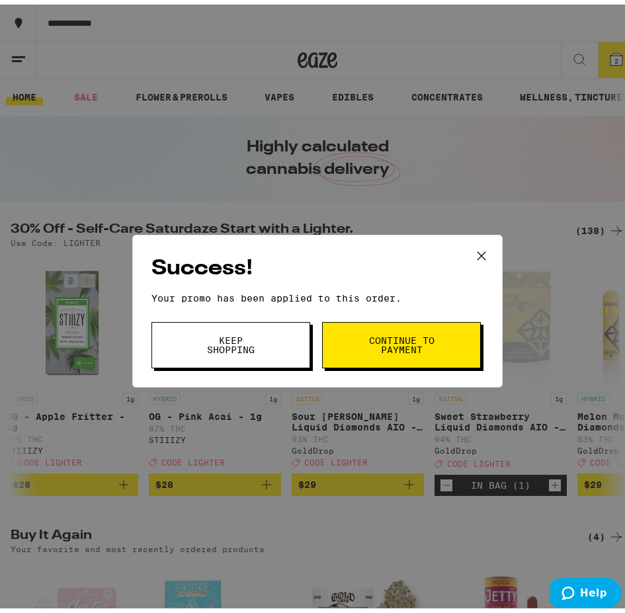
click at [368, 342] on span "Continue to payment" at bounding box center [401, 341] width 67 height 19
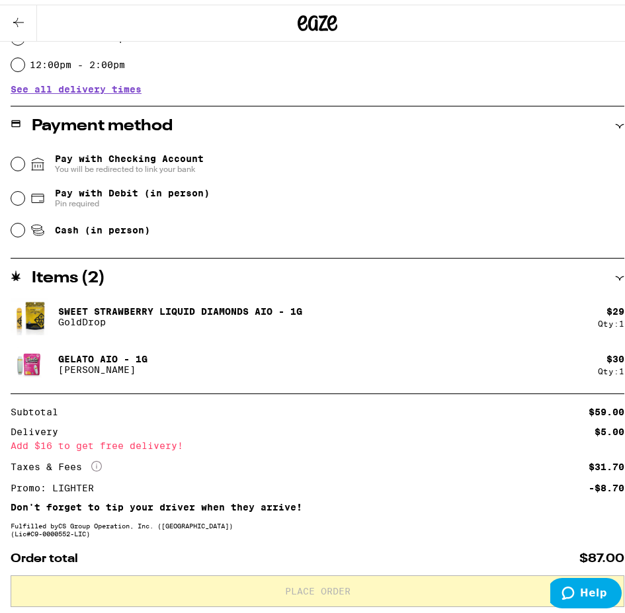
scroll to position [493, 0]
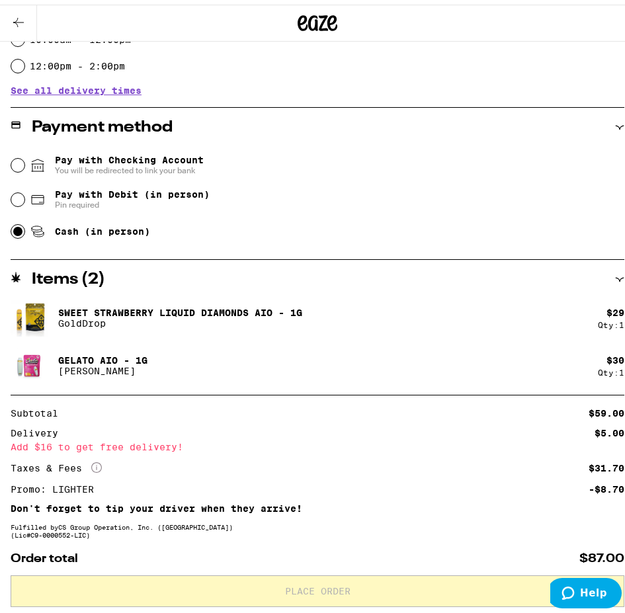
click at [20, 226] on input "Cash (in person)" at bounding box center [17, 226] width 13 height 13
radio input "true"
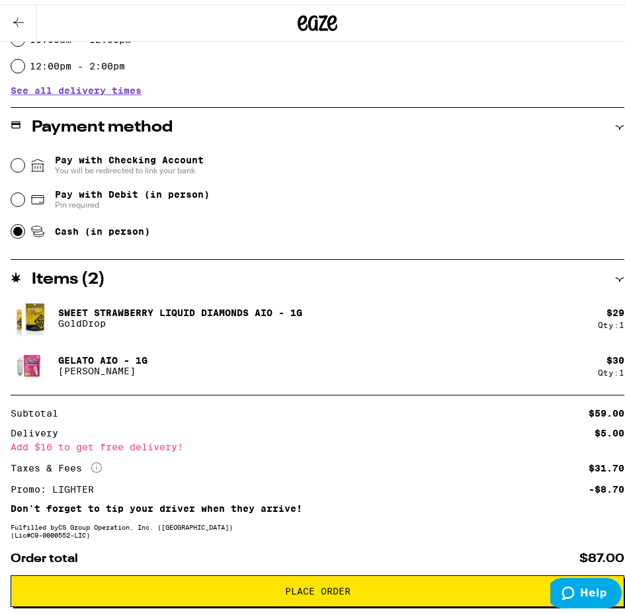
scroll to position [559, 0]
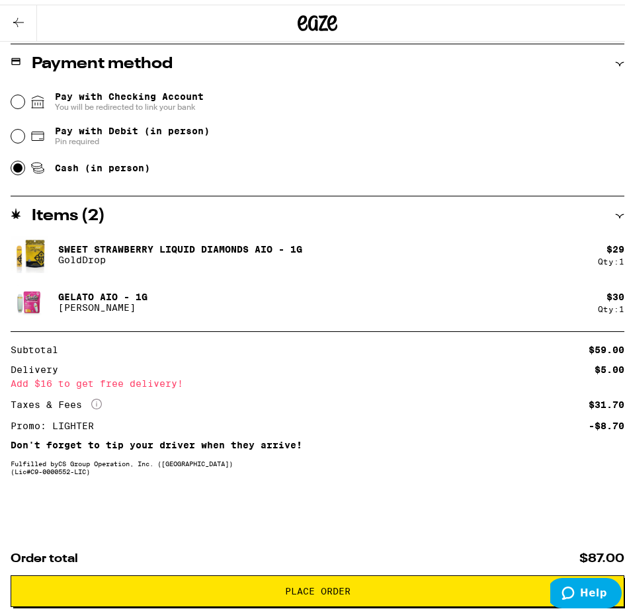
click at [285, 582] on span "Place Order" at bounding box center [318, 586] width 66 height 9
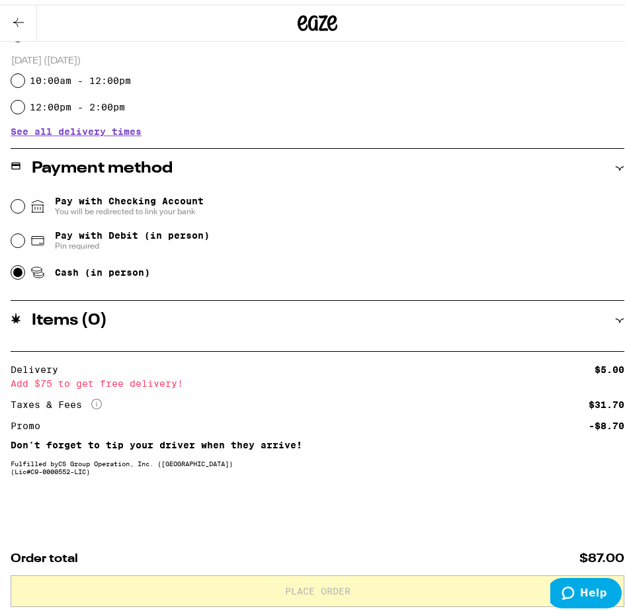
scroll to position [0, 0]
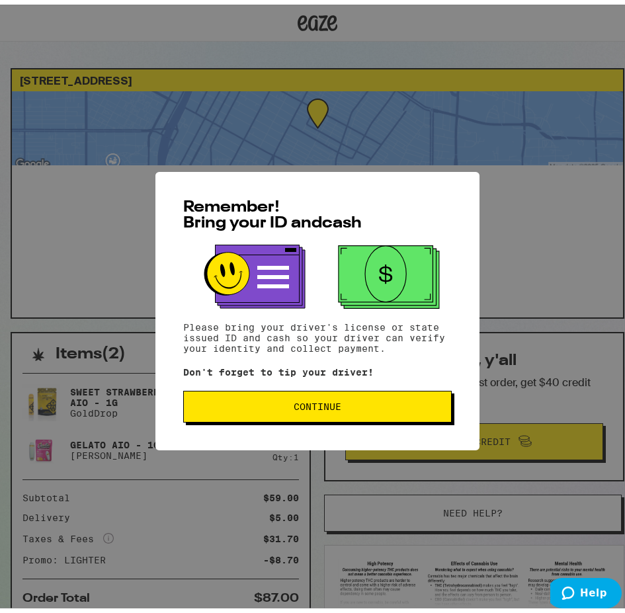
click at [308, 402] on span "Continue" at bounding box center [318, 402] width 48 height 9
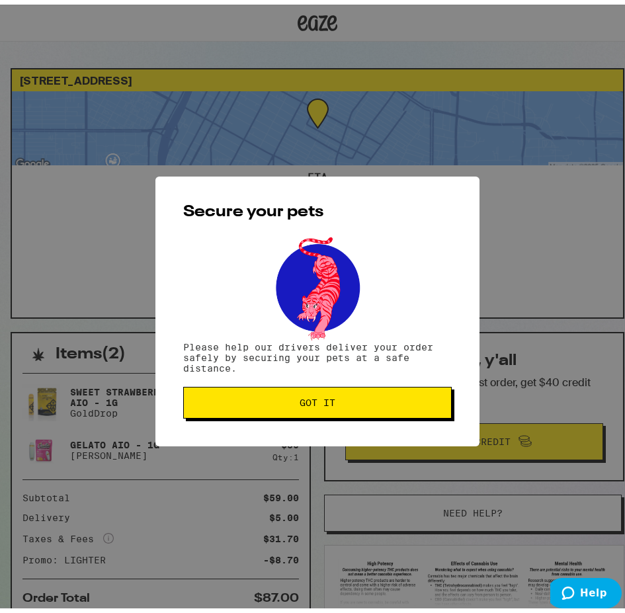
click at [308, 402] on span "Got it" at bounding box center [318, 398] width 36 height 9
